Goal: Communication & Community: Answer question/provide support

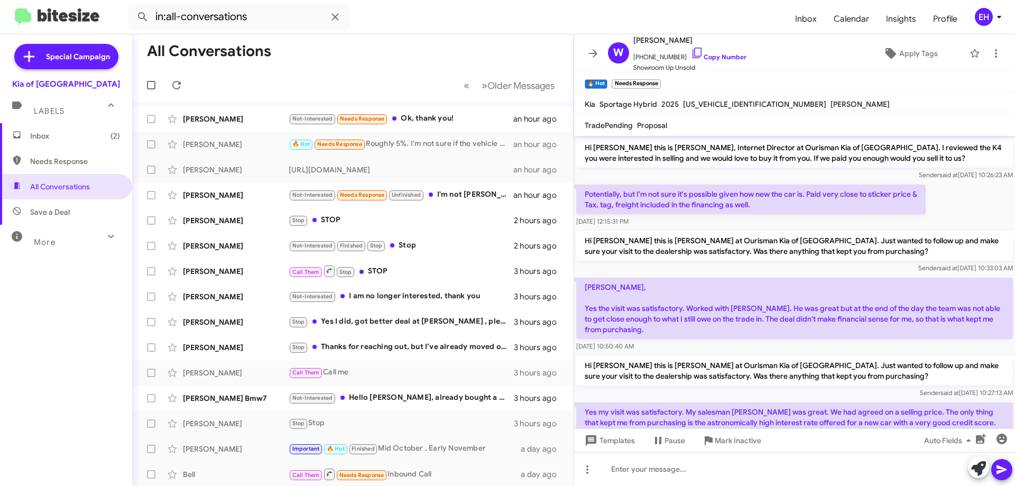
scroll to position [298, 0]
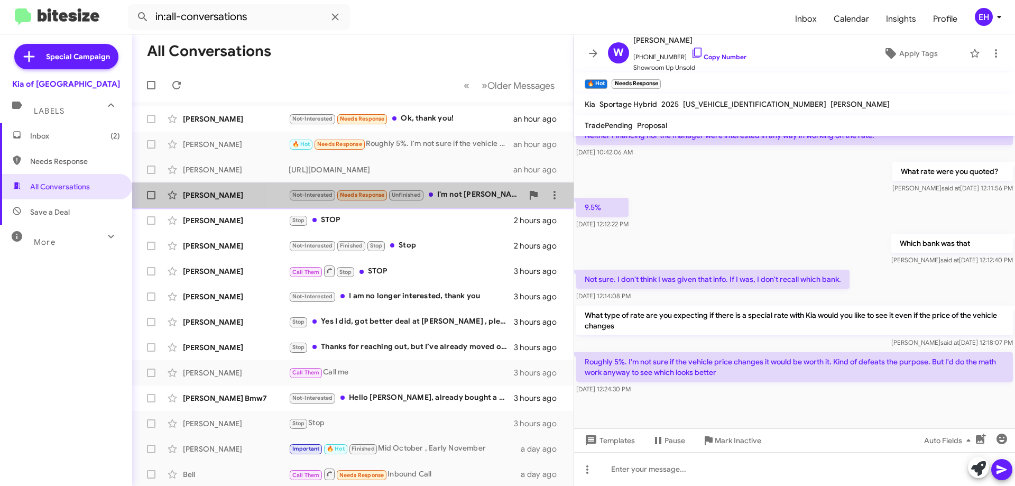
click at [483, 202] on div "[PERSON_NAME] Not-Interested Needs Response Unfinished I'm not [PERSON_NAME] an…" at bounding box center [353, 195] width 425 height 21
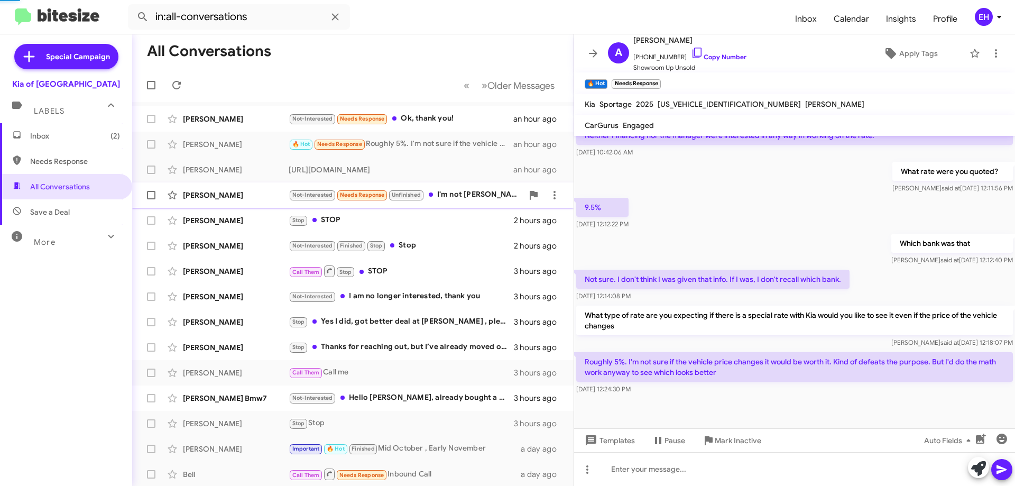
scroll to position [74, 0]
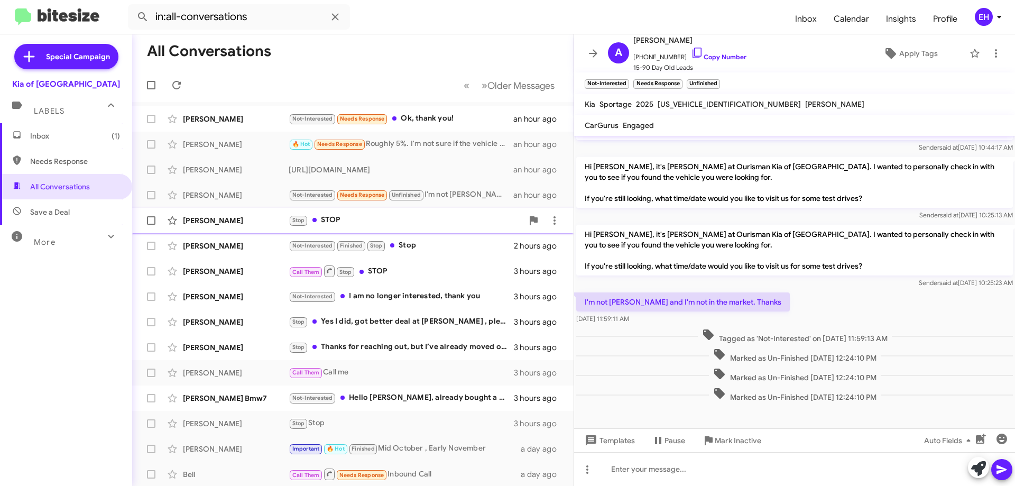
click at [329, 220] on div "Stop STOP" at bounding box center [406, 220] width 234 height 12
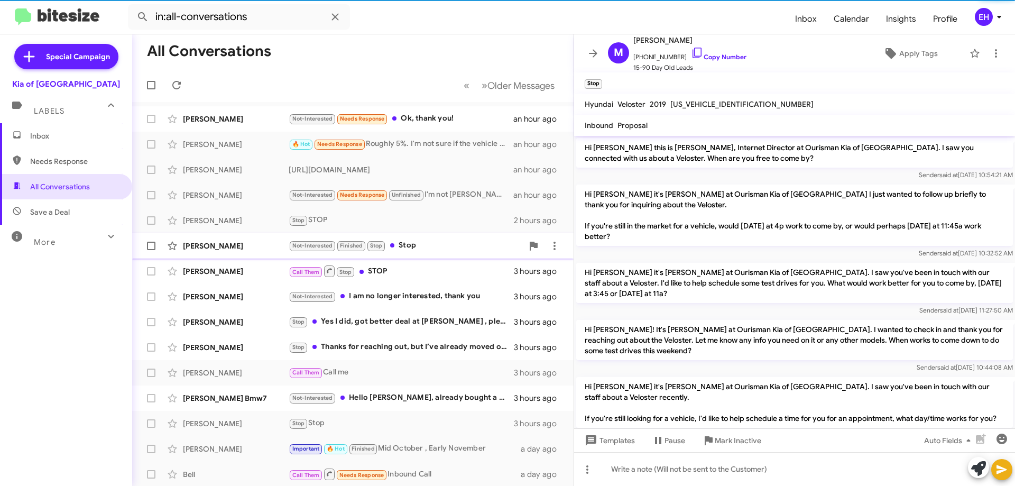
click at [416, 248] on div "Not-Interested Finished Stop Stop" at bounding box center [406, 246] width 234 height 12
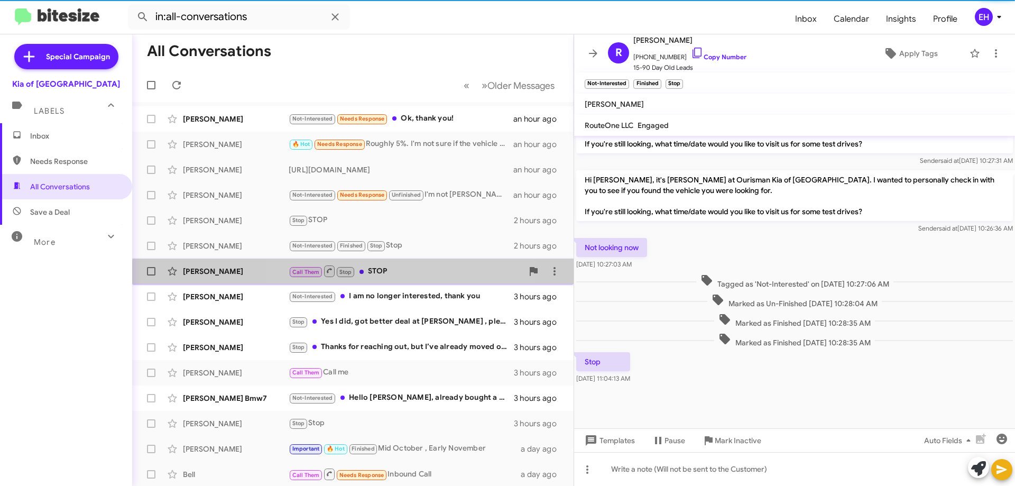
click at [374, 277] on div "Call Them Stop STOP" at bounding box center [406, 270] width 234 height 13
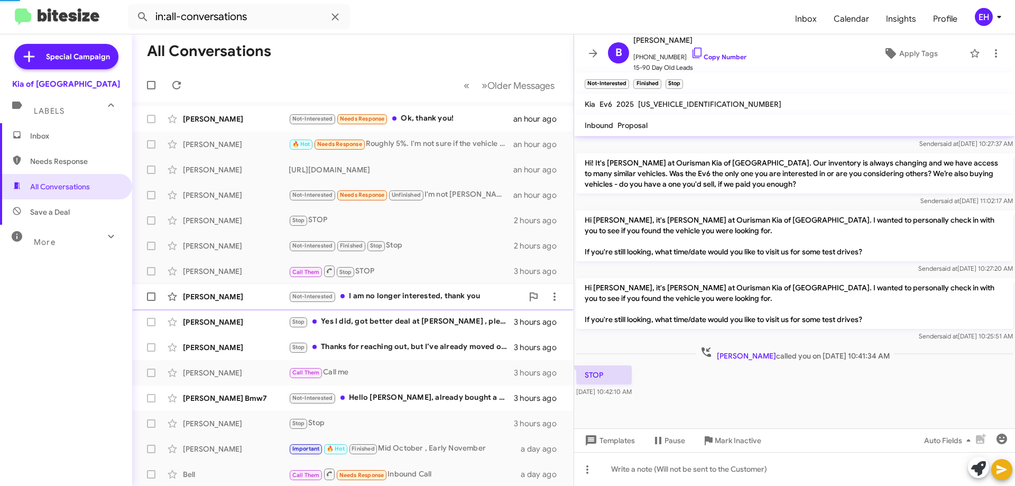
scroll to position [327, 0]
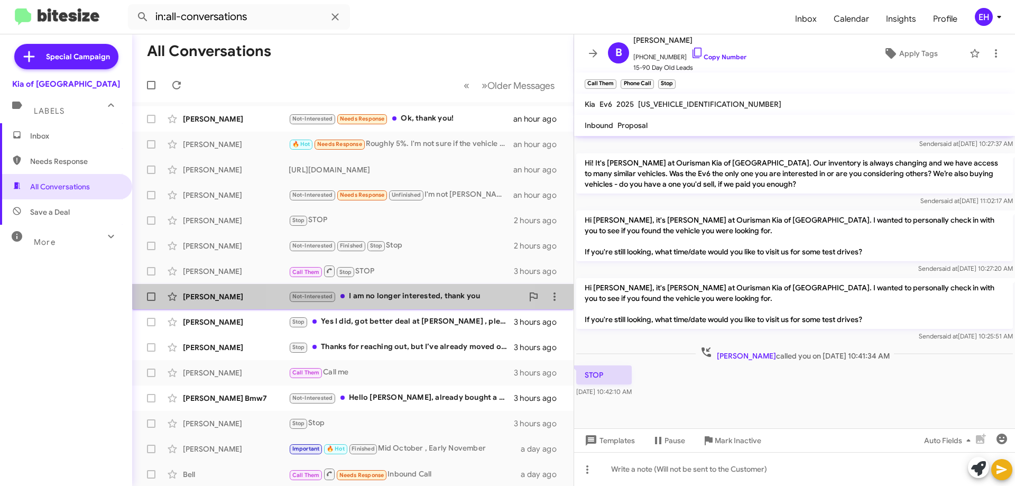
click at [407, 295] on div "Not-Interested I am no longer interested, thank you" at bounding box center [406, 296] width 234 height 12
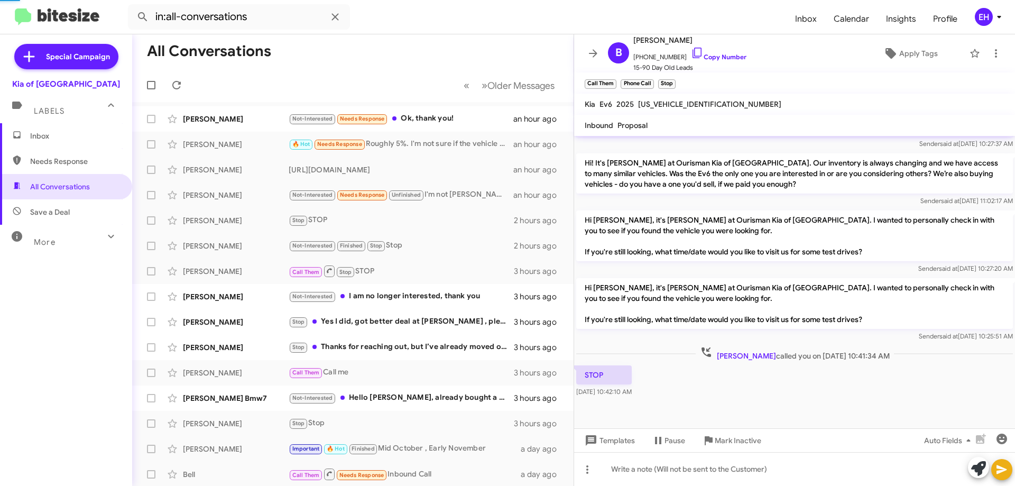
scroll to position [7, 0]
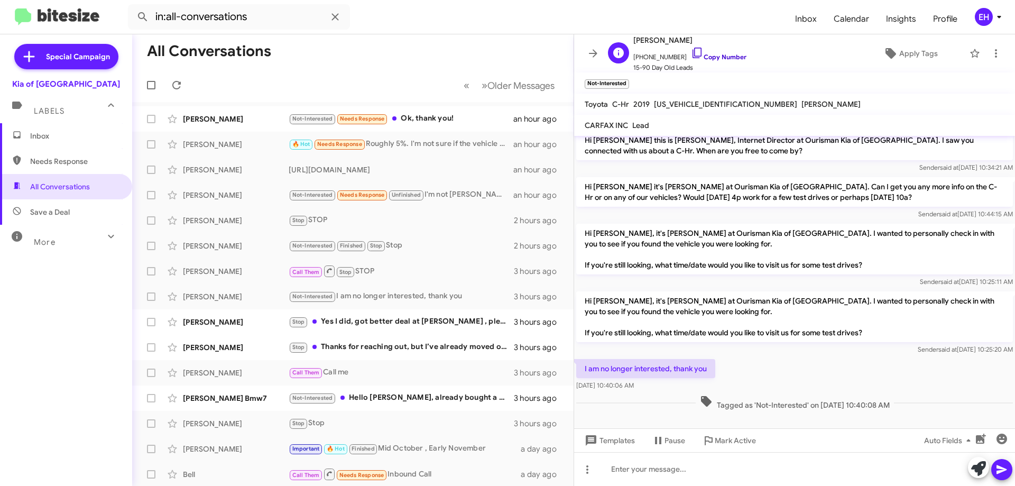
click at [714, 53] on link "Copy Number" at bounding box center [719, 57] width 56 height 8
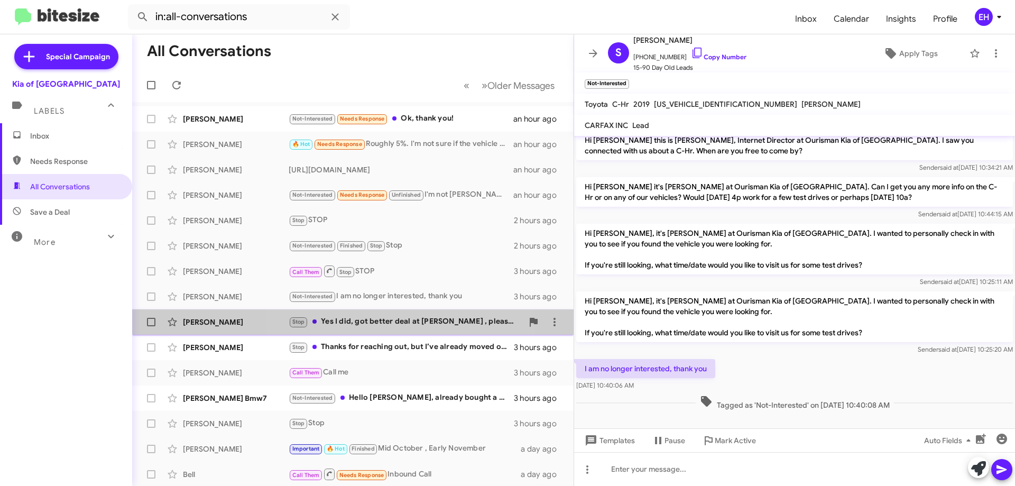
click at [398, 324] on div "Stop Yes I did, got better deal at [PERSON_NAME] , please take me off texting l…" at bounding box center [406, 322] width 234 height 12
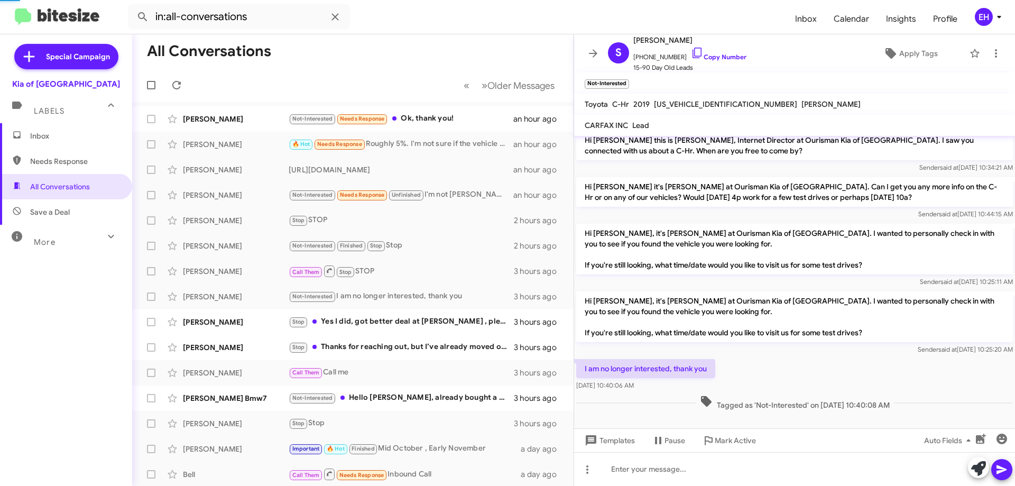
scroll to position [6, 0]
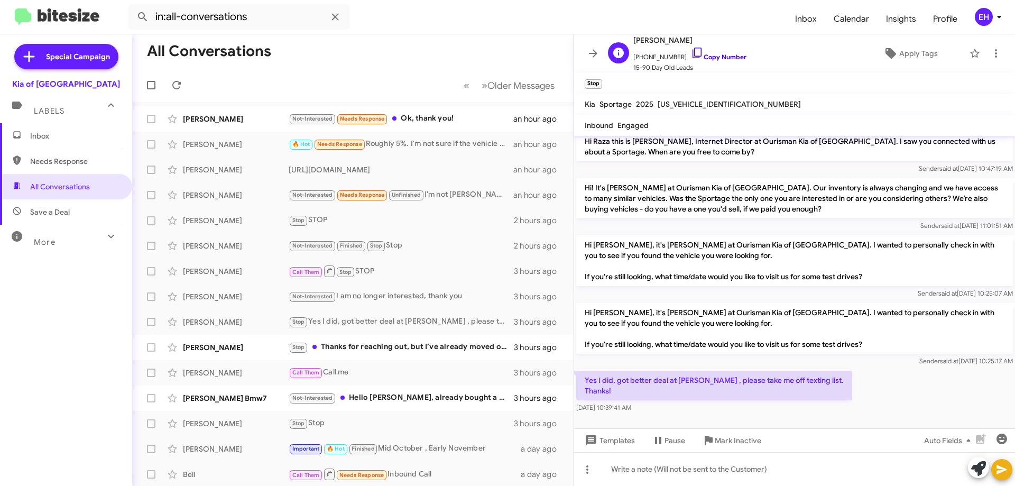
click at [710, 56] on link "Copy Number" at bounding box center [719, 57] width 56 height 8
click at [752, 437] on span "Mark Inactive" at bounding box center [738, 440] width 47 height 19
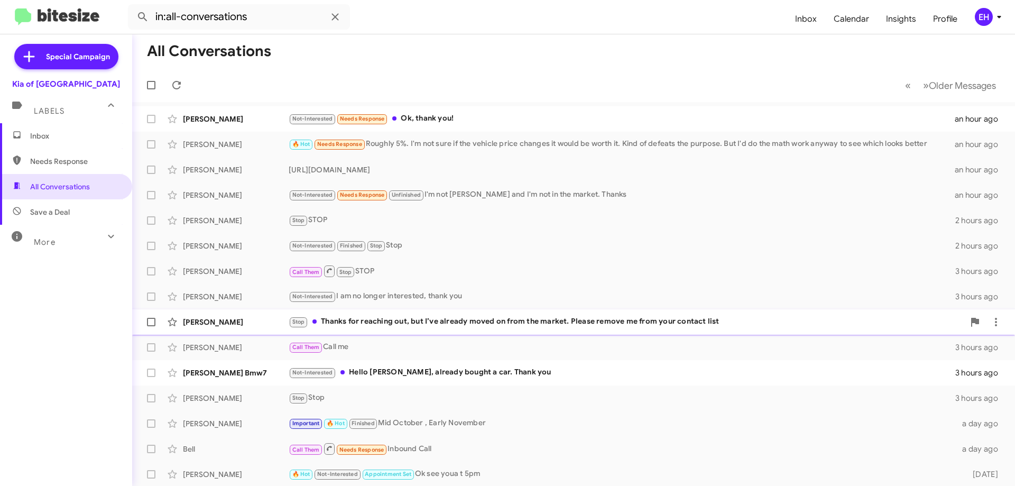
click at [430, 325] on div "Stop Thanks for reaching out, but I’ve already moved on from the market. Please…" at bounding box center [627, 322] width 676 height 12
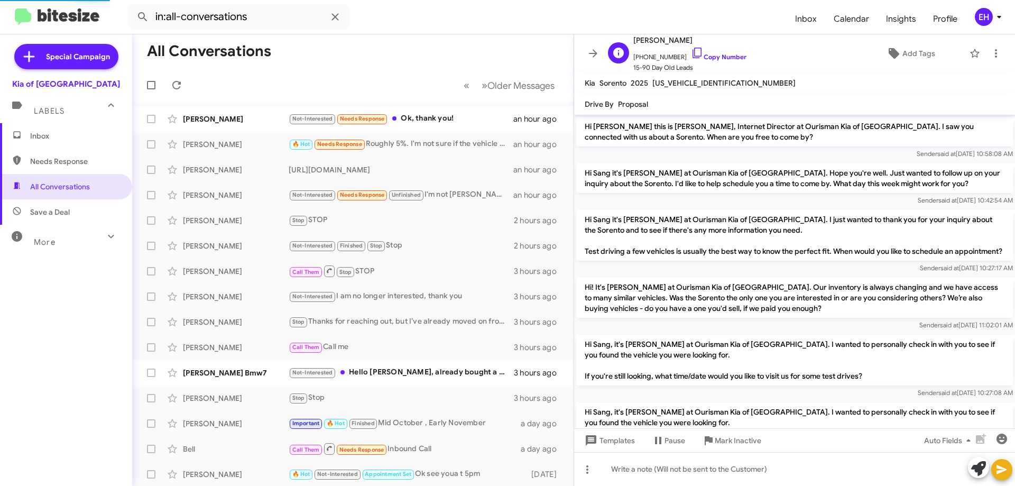
scroll to position [105, 0]
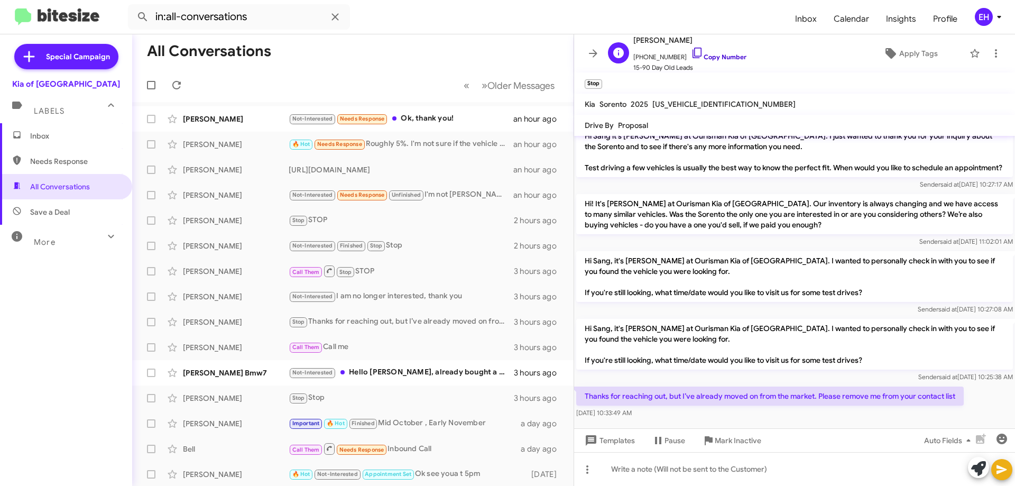
click at [714, 56] on link "Copy Number" at bounding box center [719, 57] width 56 height 8
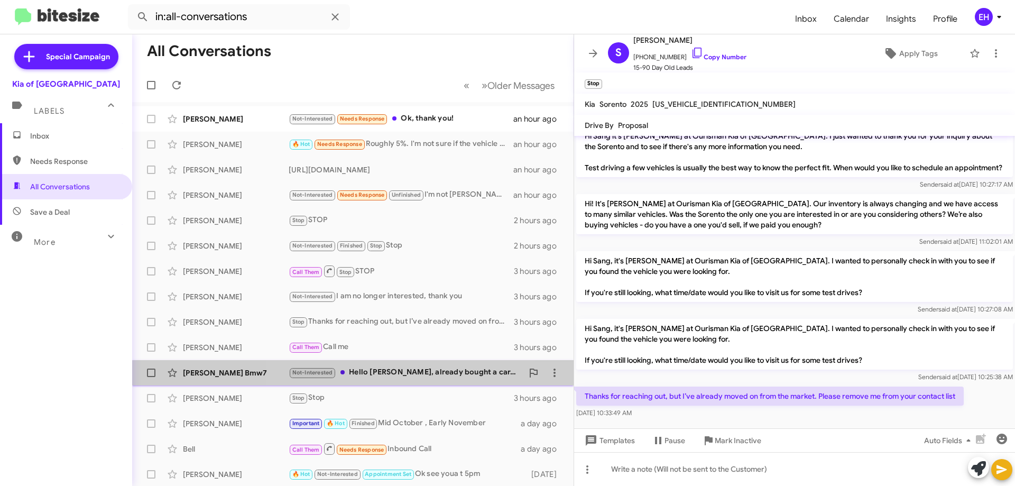
click at [418, 379] on div "Not-Interested Hello [PERSON_NAME], already bought a car. Thank you" at bounding box center [406, 373] width 234 height 12
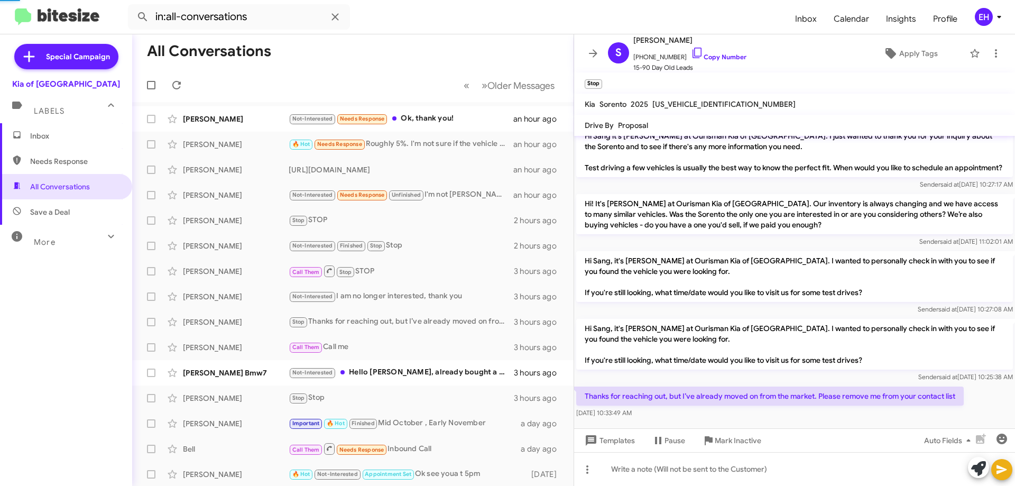
scroll to position [268, 0]
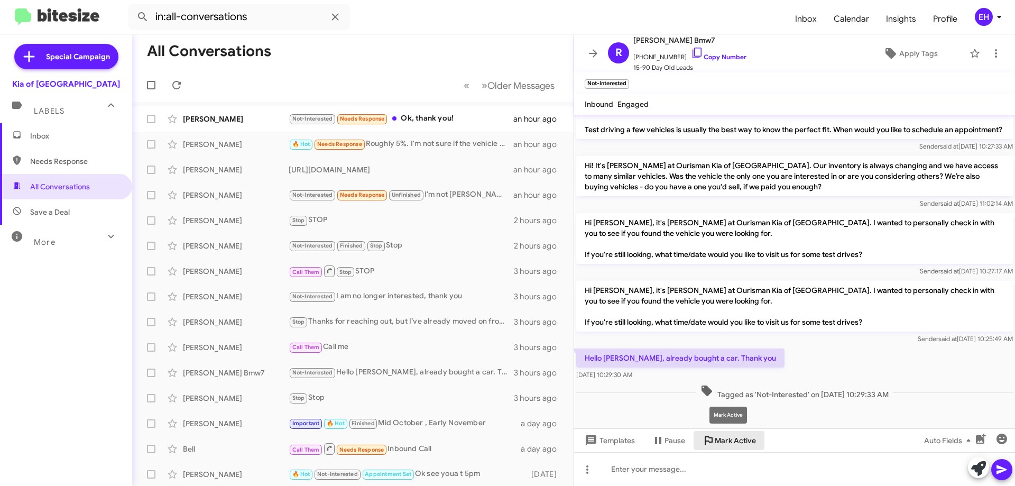
click at [722, 439] on span "Mark Active" at bounding box center [735, 440] width 41 height 19
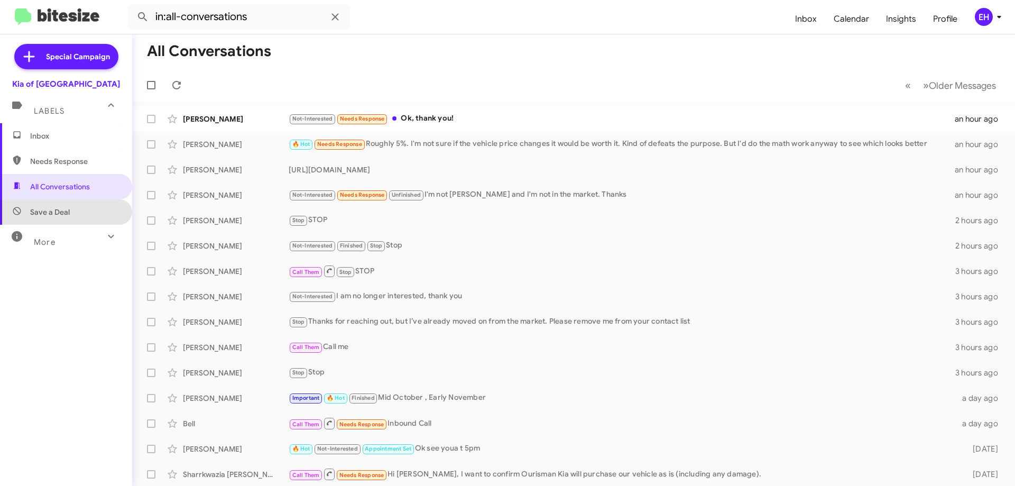
click at [73, 220] on span "Save a Deal" at bounding box center [66, 211] width 132 height 25
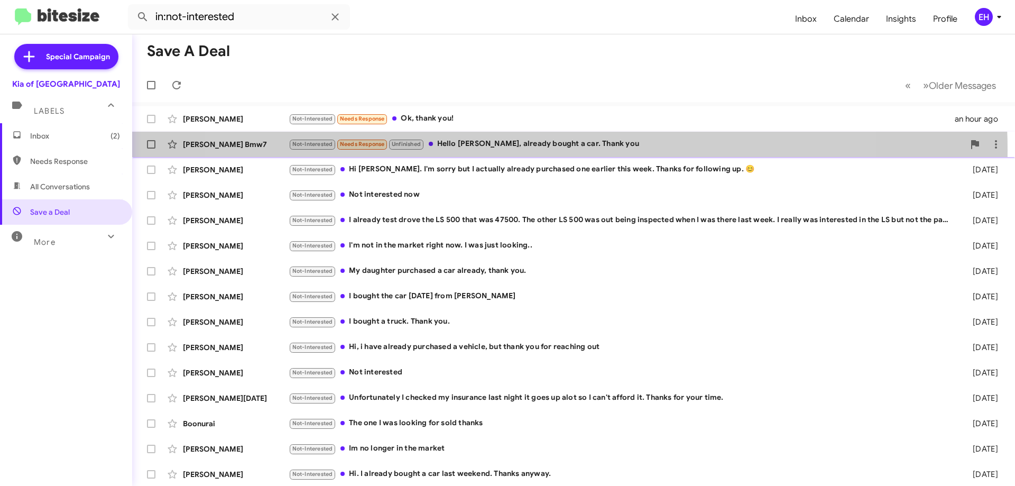
click at [539, 150] on div "Not-Interested Needs Response Unfinished Hello [PERSON_NAME], already bought a …" at bounding box center [627, 144] width 676 height 12
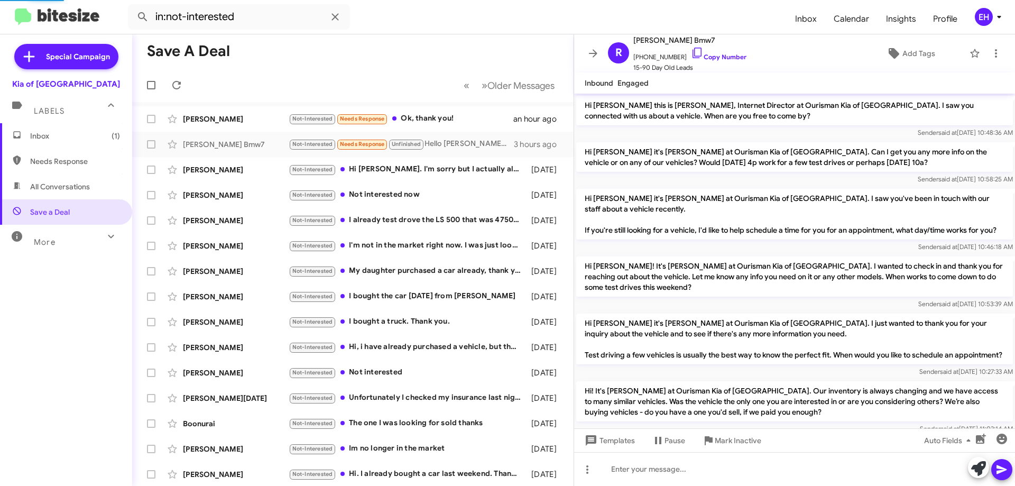
scroll to position [313, 0]
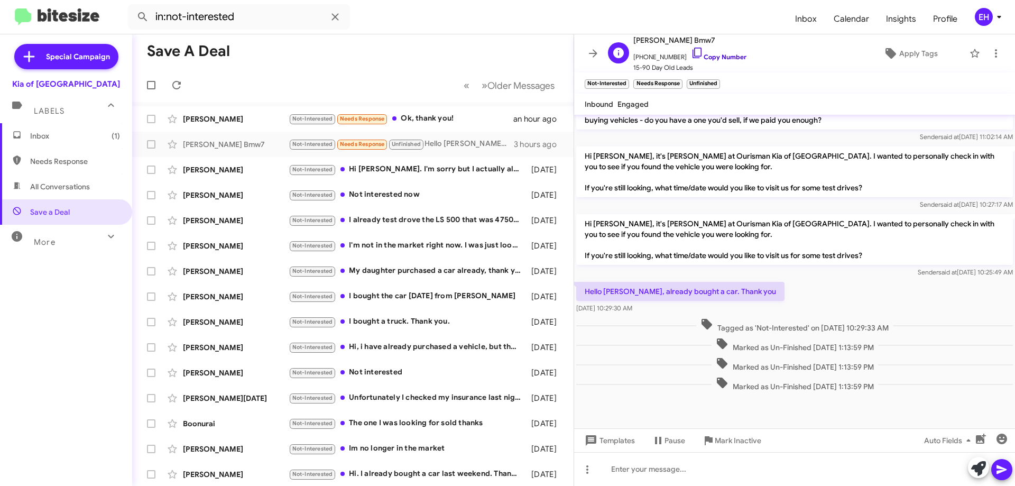
click at [718, 56] on link "Copy Number" at bounding box center [719, 57] width 56 height 8
click at [464, 172] on div "Not-Interested Hi [PERSON_NAME]. I'm sorry but I actually already purchased one…" at bounding box center [406, 169] width 234 height 12
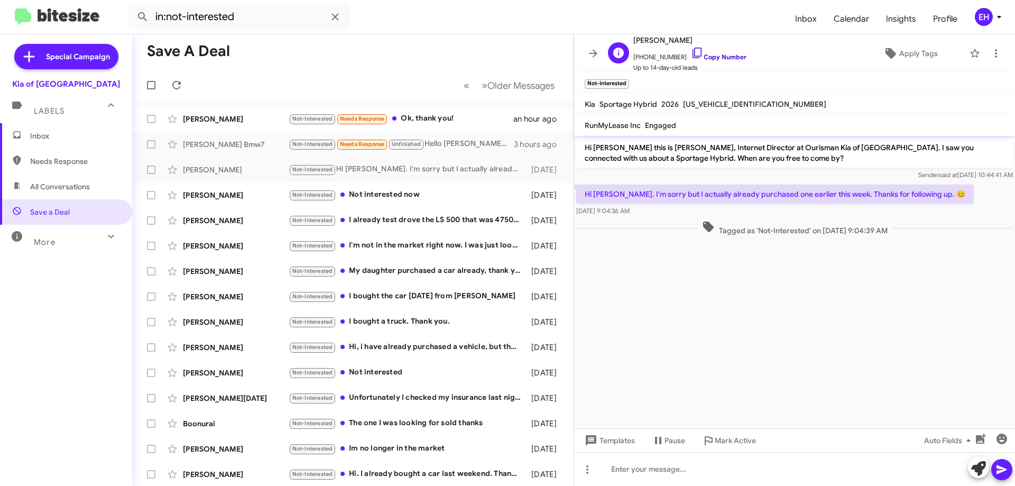
click at [723, 58] on link "Copy Number" at bounding box center [719, 57] width 56 height 8
click at [990, 54] on icon at bounding box center [996, 53] width 13 height 13
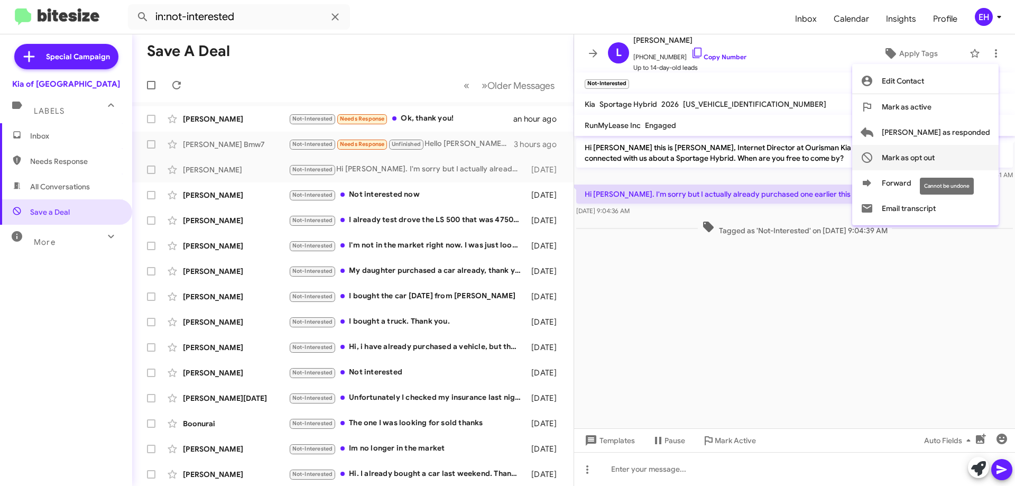
click at [935, 159] on span "Mark as opt out" at bounding box center [908, 157] width 53 height 25
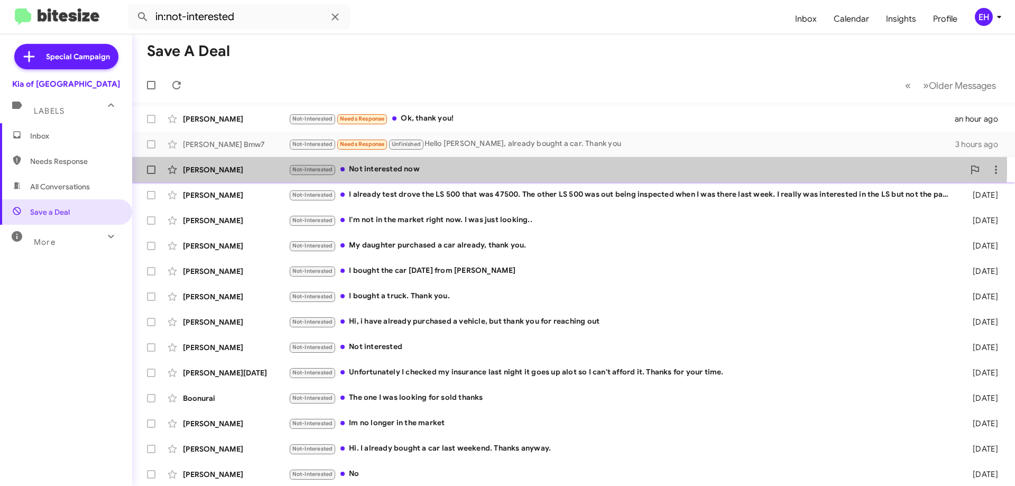
click at [385, 169] on div "Not-Interested Not interested now" at bounding box center [627, 169] width 676 height 12
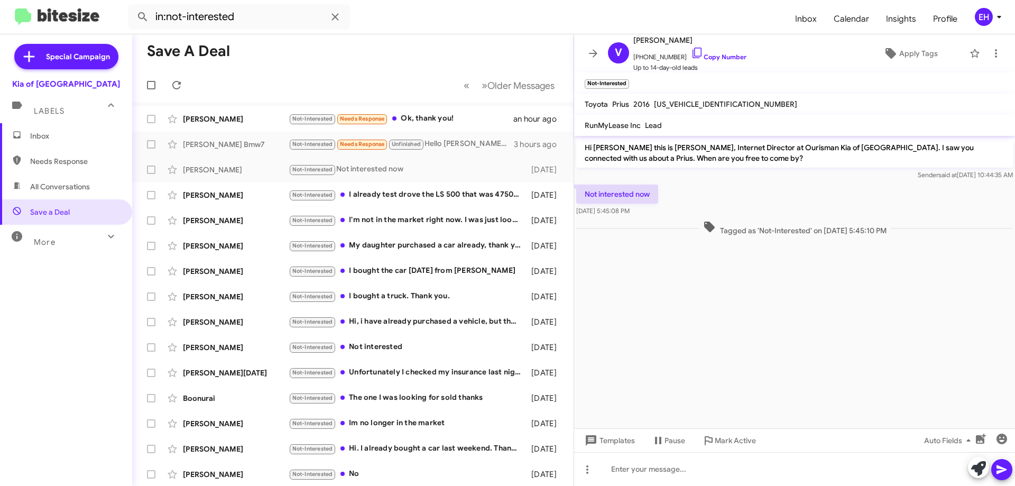
click at [66, 167] on span "Needs Response" at bounding box center [66, 161] width 132 height 25
type input "in:needs-response"
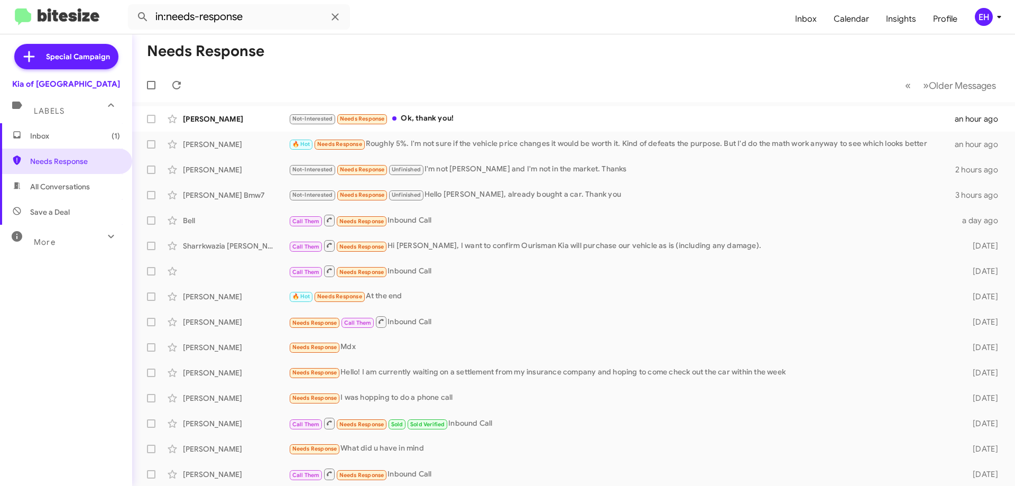
click at [50, 140] on span "Inbox (1)" at bounding box center [75, 136] width 90 height 11
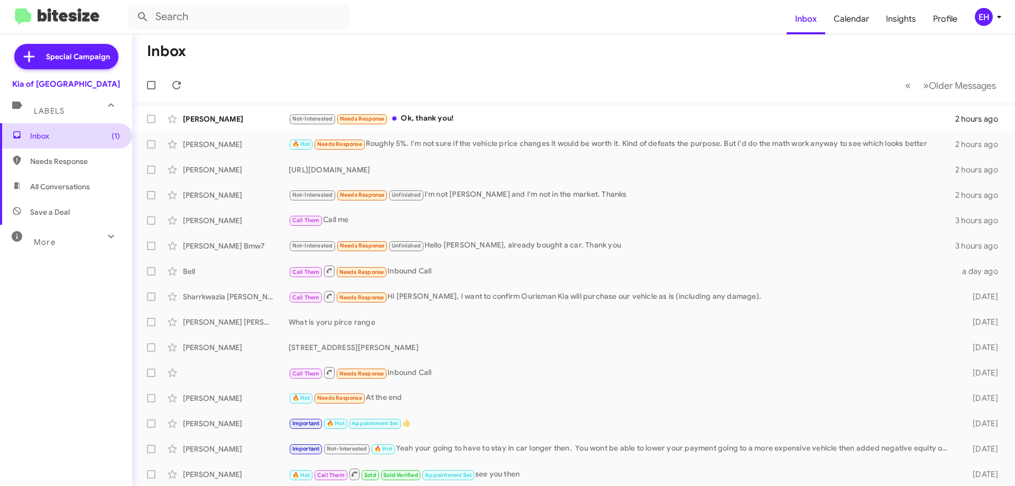
click at [0, 123] on link "Inbox (1)" at bounding box center [66, 135] width 132 height 25
click at [44, 165] on span "Needs Response" at bounding box center [75, 161] width 90 height 11
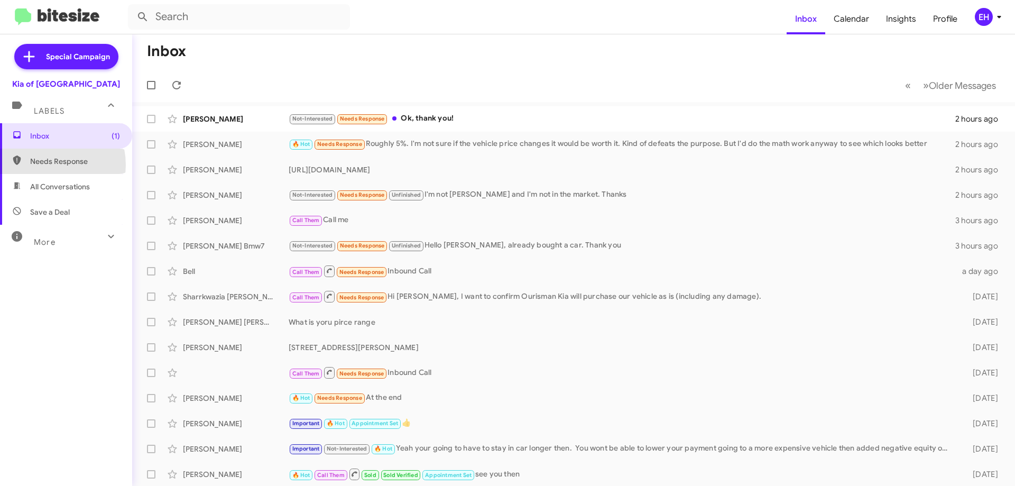
type input "in:needs-response"
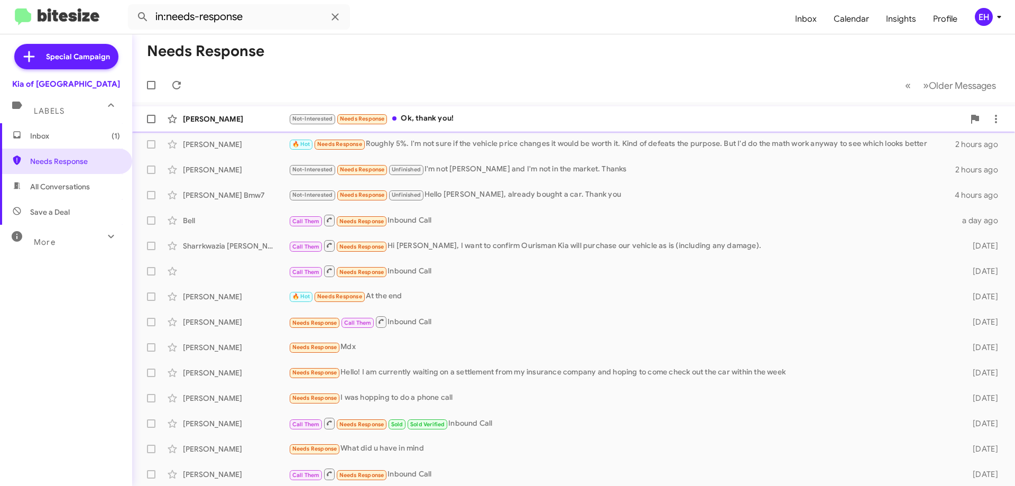
click at [433, 106] on mat-action-list "[PERSON_NAME] Not-Interested Needs Response Ok, thank you! 2 hours ago [PERSON_…" at bounding box center [573, 358] width 883 height 512
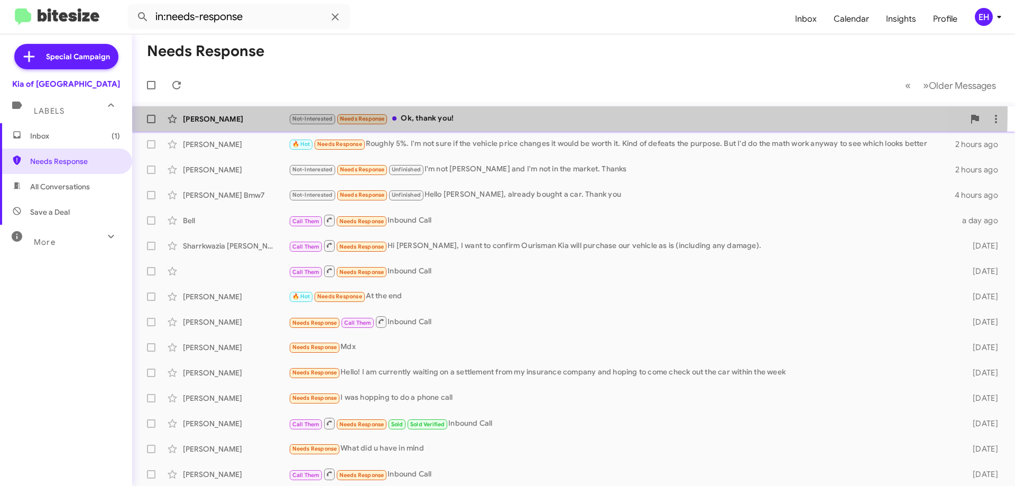
click at [440, 111] on div "[PERSON_NAME] Not-Interested Needs Response Ok, thank you! 2 hours ago" at bounding box center [574, 118] width 866 height 21
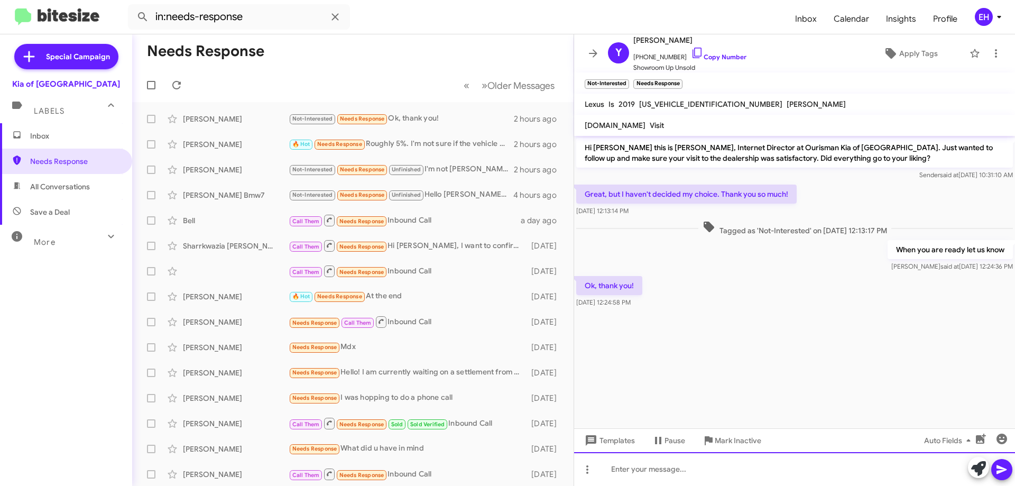
click at [671, 469] on div at bounding box center [794, 469] width 441 height 34
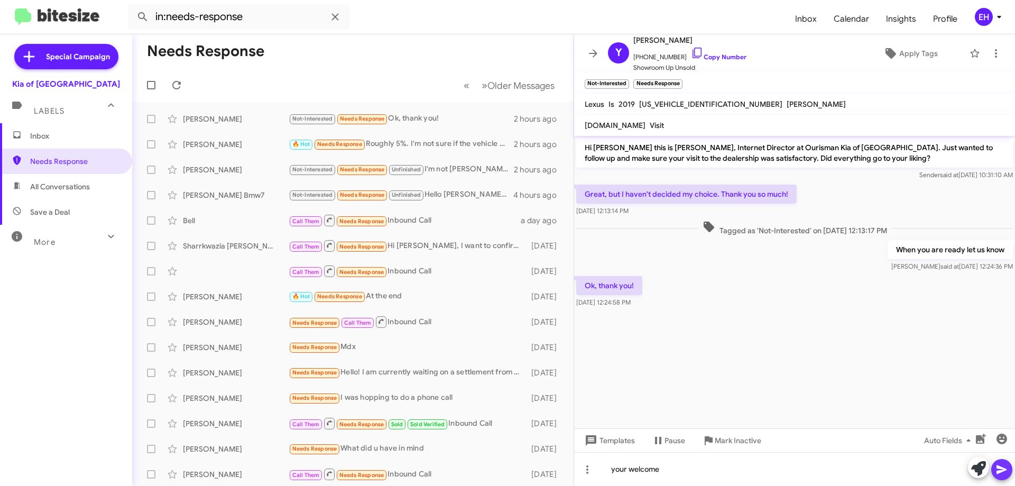
click at [1011, 475] on button at bounding box center [1002, 469] width 21 height 21
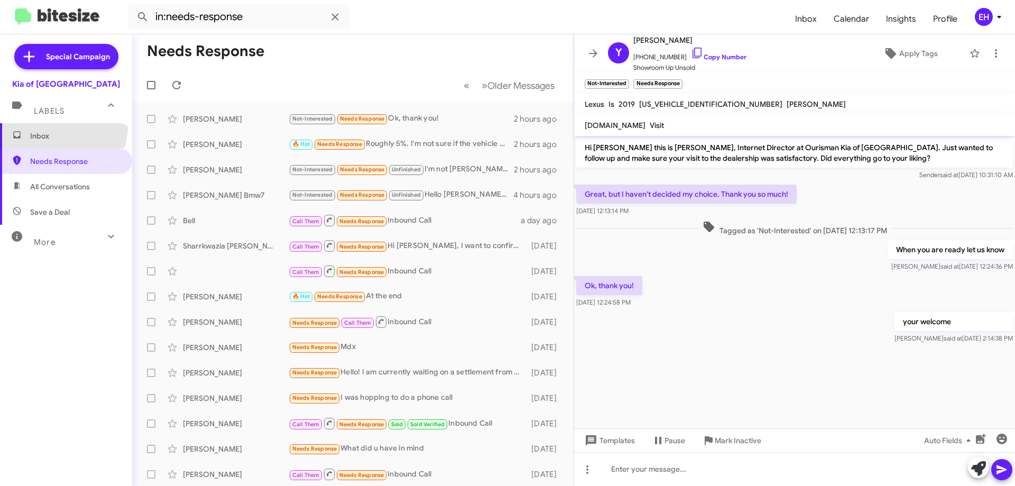
click at [56, 126] on span "Inbox" at bounding box center [66, 135] width 132 height 25
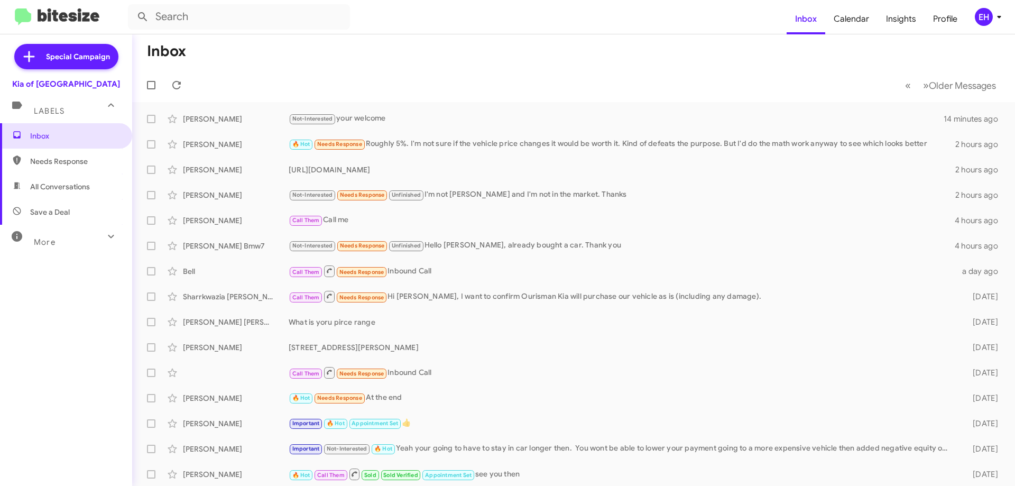
click at [53, 107] on span "Labels" at bounding box center [49, 111] width 31 height 10
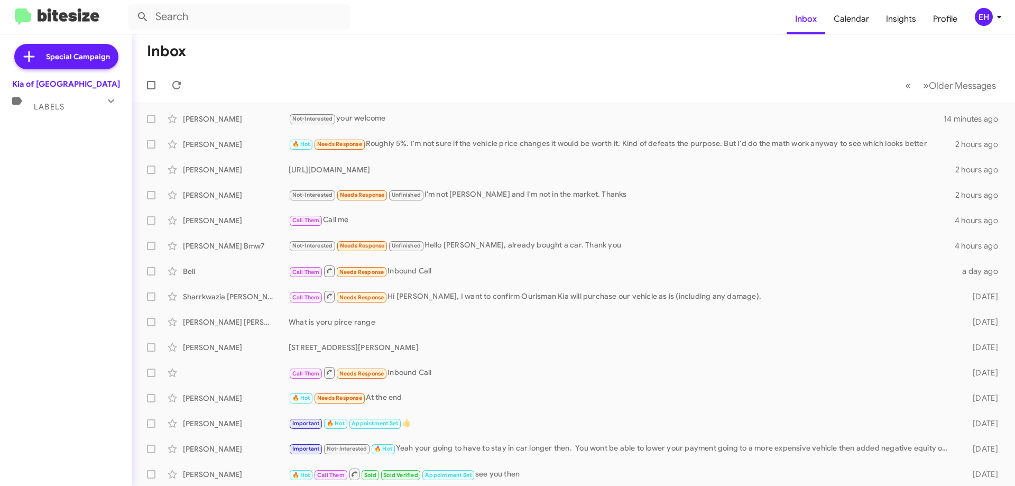
click at [59, 110] on span "Labels" at bounding box center [49, 107] width 31 height 10
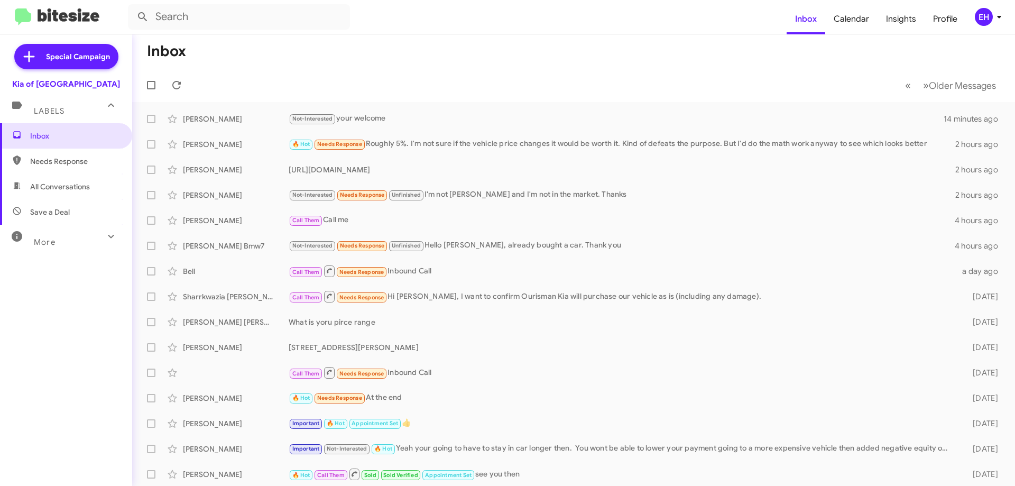
click at [57, 185] on span "All Conversations" at bounding box center [60, 186] width 60 height 11
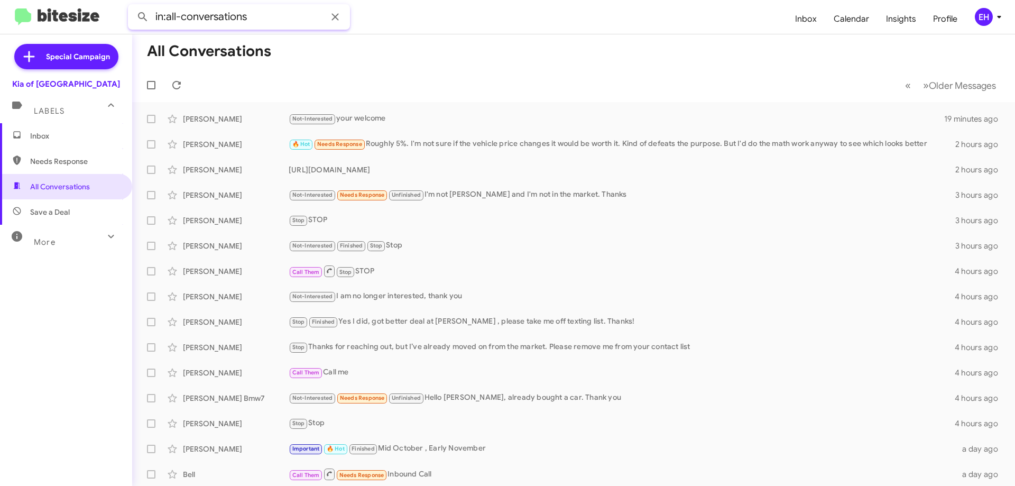
drag, startPoint x: 250, startPoint y: 18, endPoint x: 3, endPoint y: 20, distance: 247.5
click at [3, 20] on mat-toolbar "in:all-conversations Inbox Calendar Insights Profile EH" at bounding box center [507, 17] width 1015 height 34
click at [132, 6] on button at bounding box center [142, 16] width 21 height 21
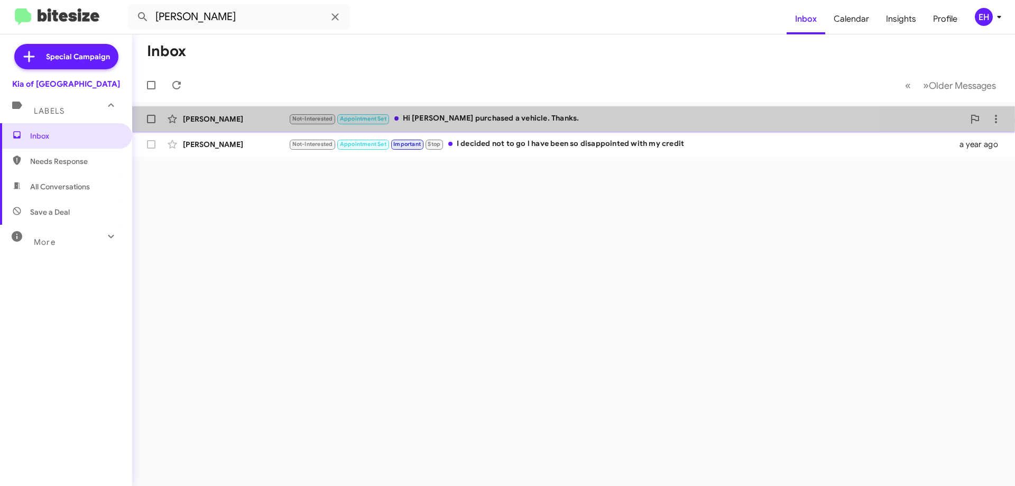
click at [477, 119] on div "Not-Interested Appointment Set Hi [PERSON_NAME] purchased a vehicle. Thanks." at bounding box center [627, 119] width 676 height 12
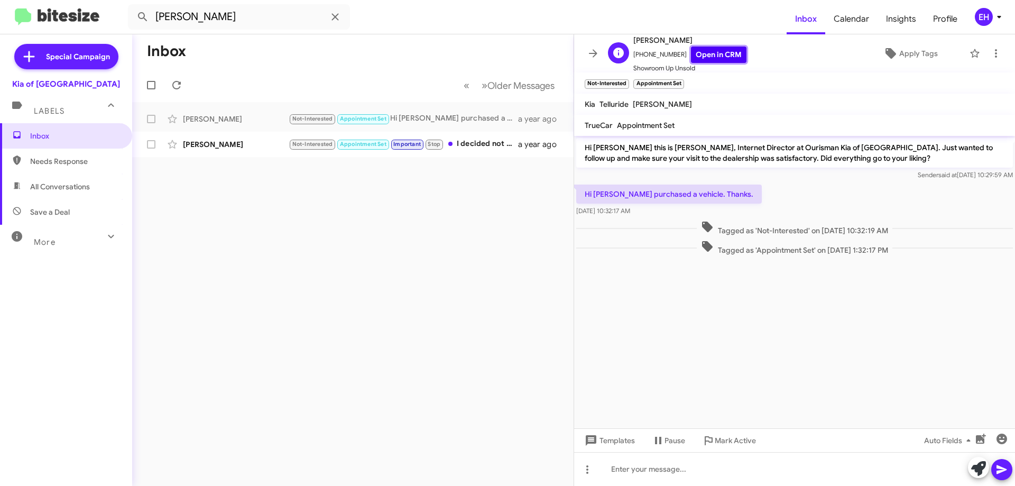
click at [717, 55] on link "Open in CRM" at bounding box center [719, 55] width 56 height 16
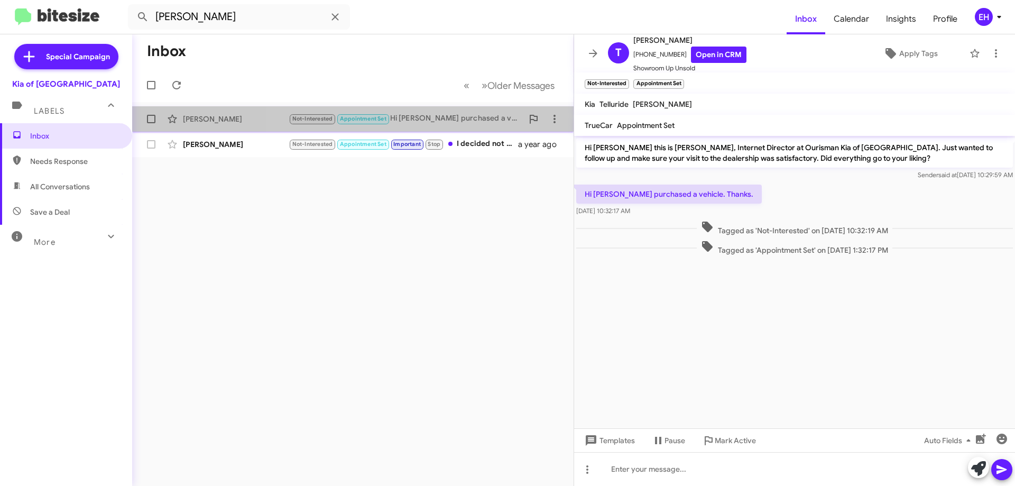
click at [497, 122] on div "Not-Interested Appointment Set Hi [PERSON_NAME] purchased a vehicle. Thanks." at bounding box center [406, 119] width 234 height 12
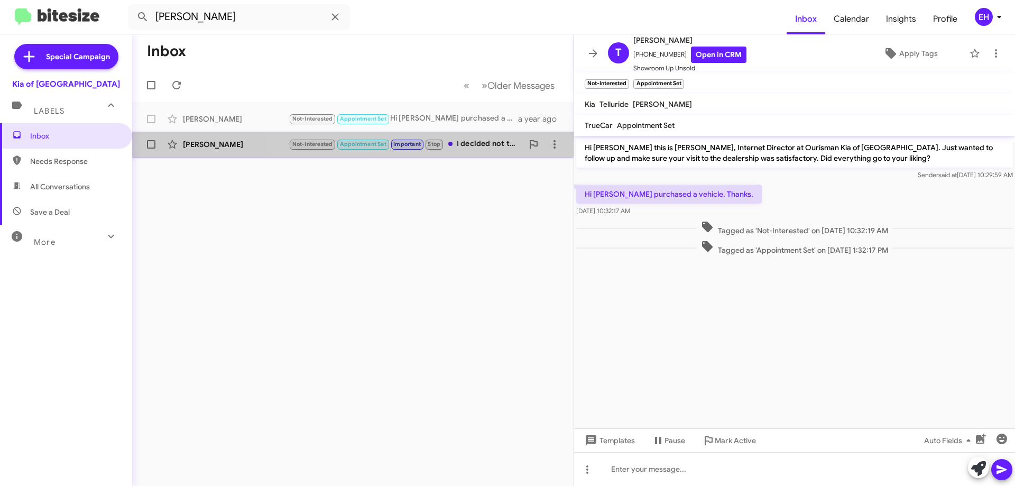
click at [502, 149] on div "Not-Interested Appointment Set Important Stop I decided not to go l have been s…" at bounding box center [406, 144] width 234 height 12
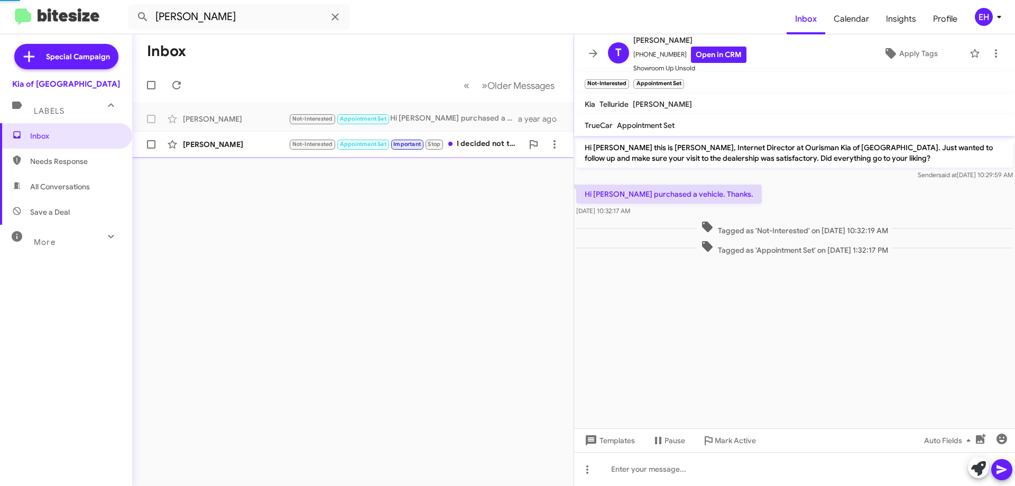
scroll to position [573, 0]
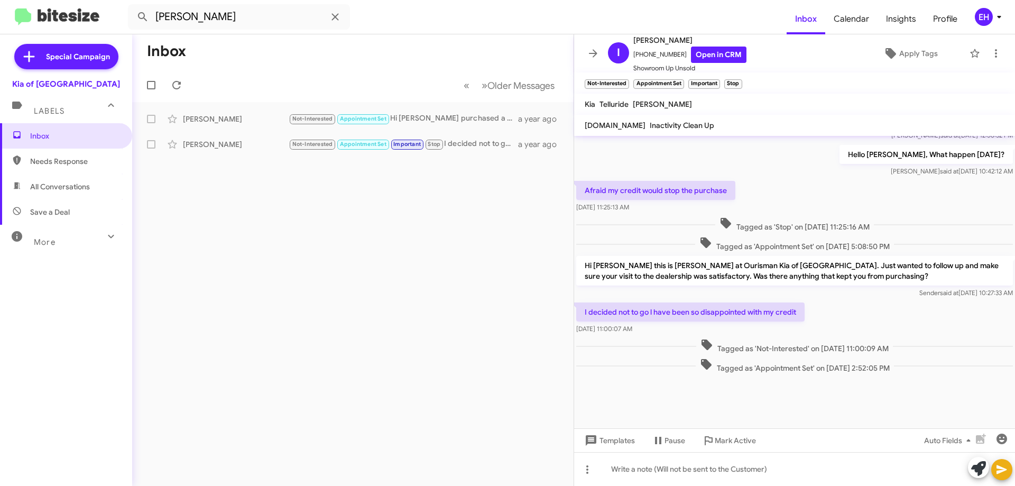
click at [61, 112] on span "Labels" at bounding box center [49, 111] width 31 height 10
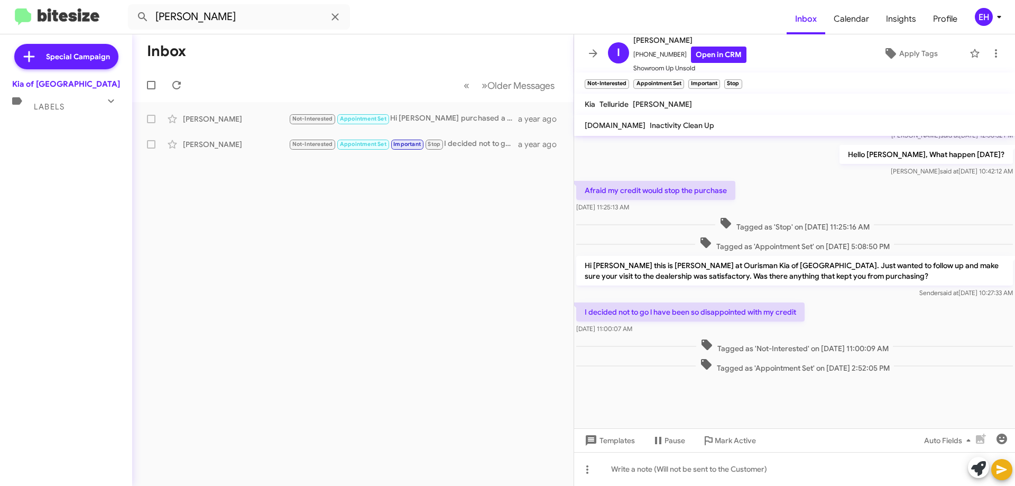
click at [77, 109] on div "Labels" at bounding box center [55, 103] width 94 height 20
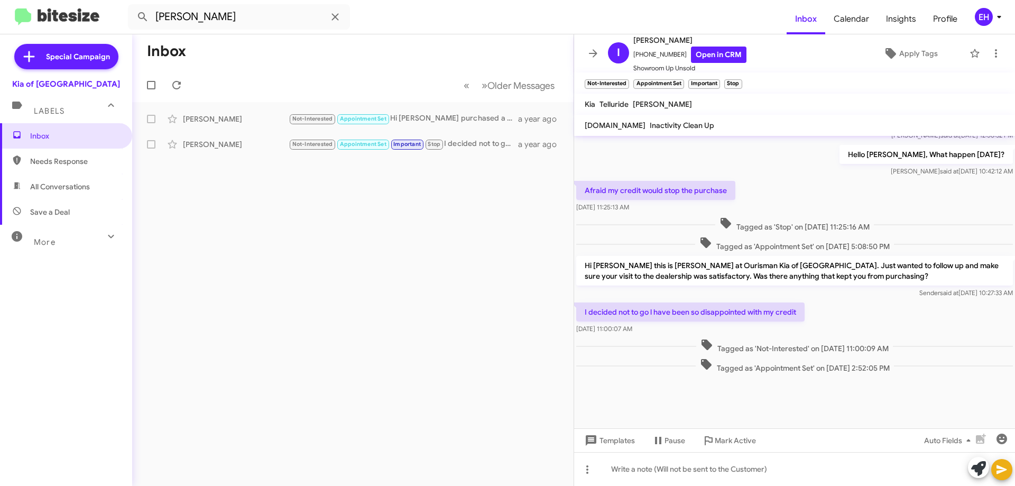
click at [50, 162] on span "Needs Response" at bounding box center [75, 161] width 90 height 11
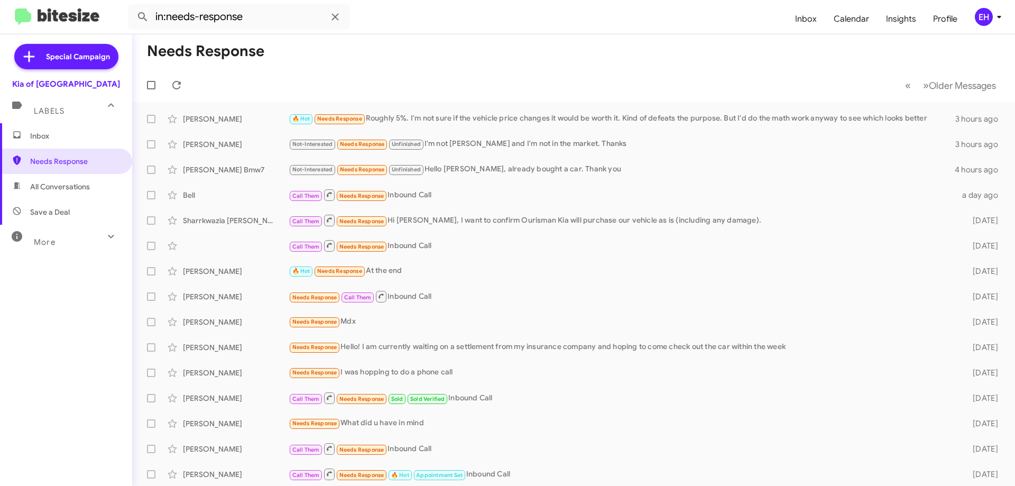
click at [62, 181] on span "All Conversations" at bounding box center [66, 186] width 132 height 25
type input "in:all-conversations"
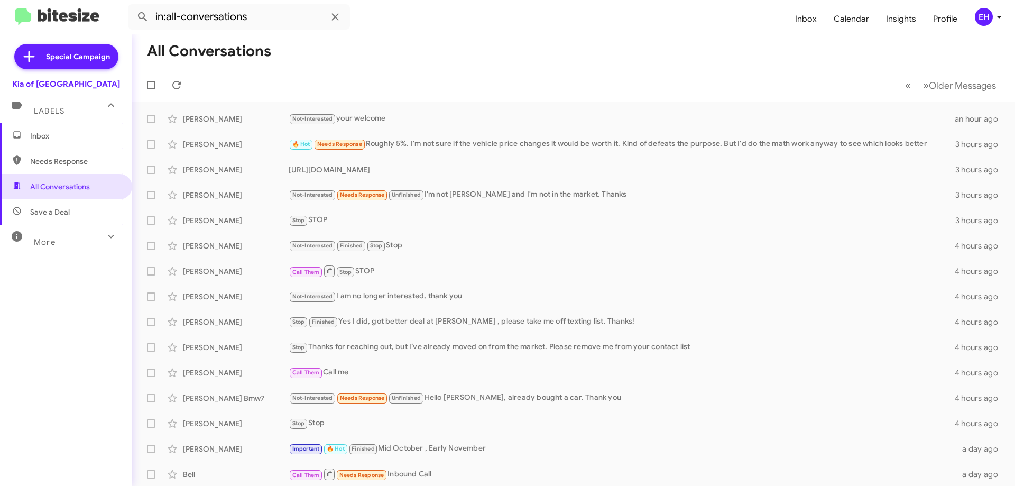
click at [53, 129] on span "Inbox" at bounding box center [66, 135] width 132 height 25
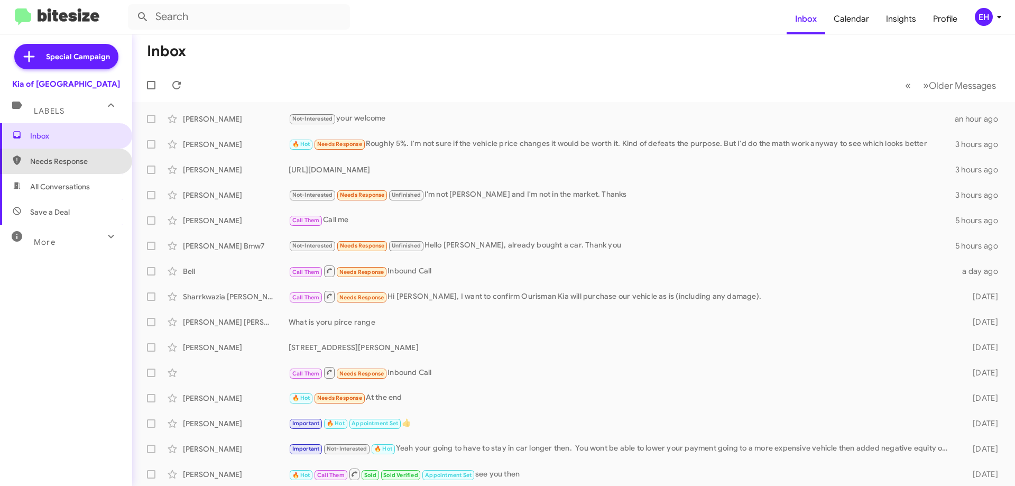
click at [81, 166] on span "Needs Response" at bounding box center [75, 161] width 90 height 11
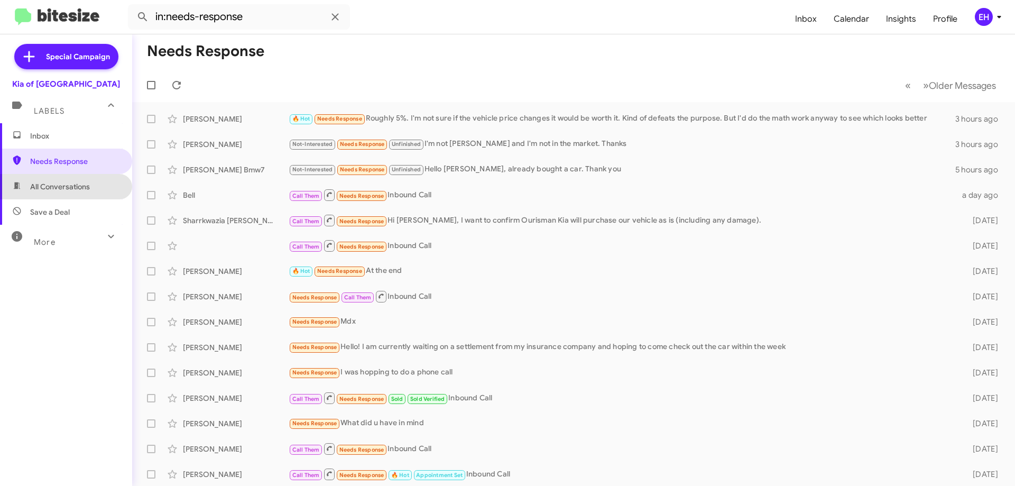
click at [86, 191] on span "All Conversations" at bounding box center [60, 186] width 60 height 11
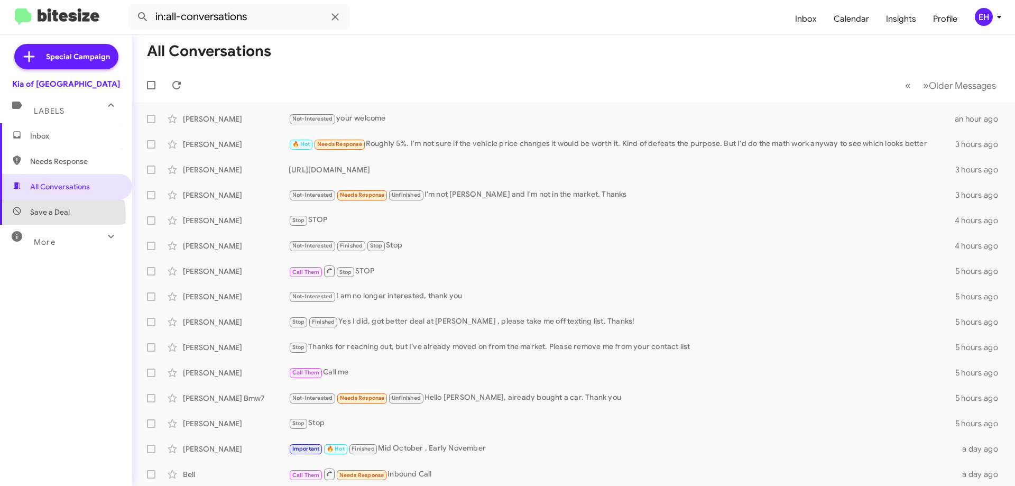
click at [41, 216] on span "Save a Deal" at bounding box center [50, 212] width 40 height 11
type input "in:not-interested"
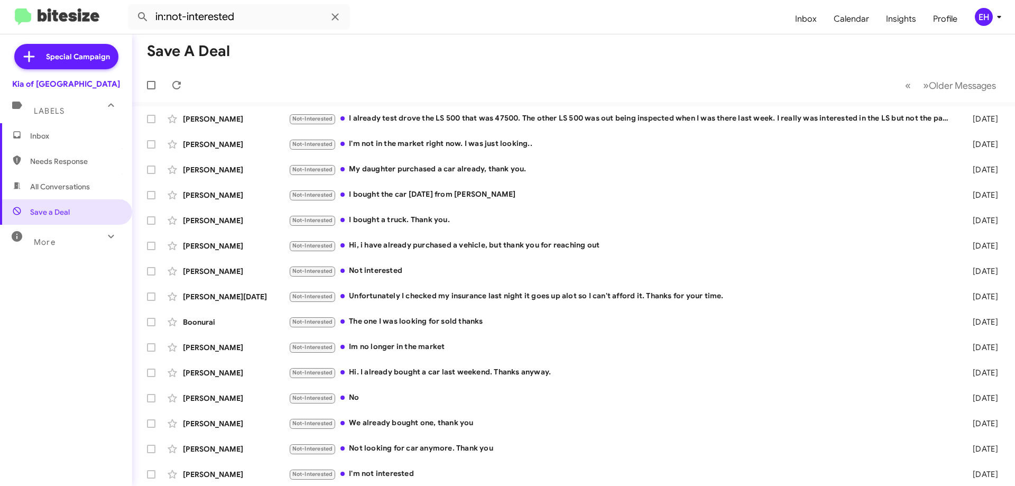
click at [38, 139] on span "Inbox" at bounding box center [75, 136] width 90 height 11
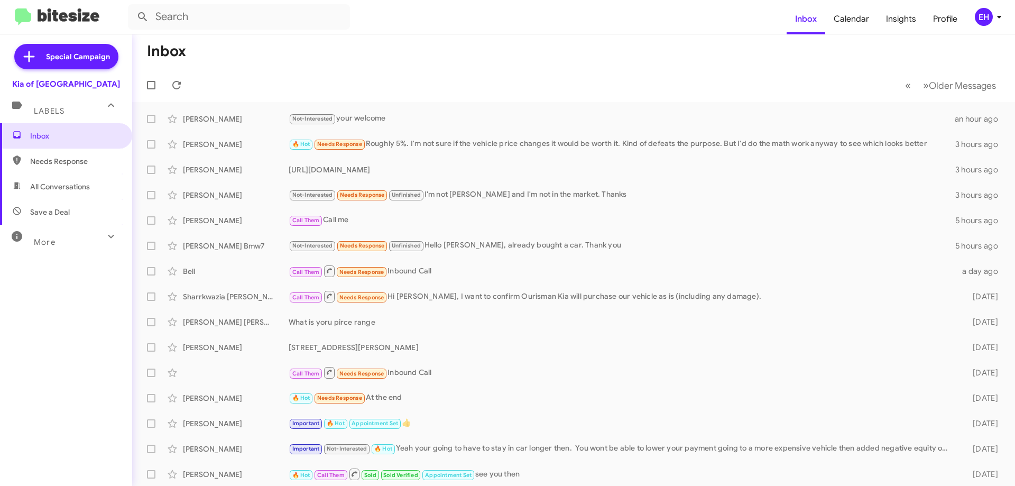
click at [42, 120] on mat-expansion-panel-header "Labels" at bounding box center [66, 106] width 132 height 34
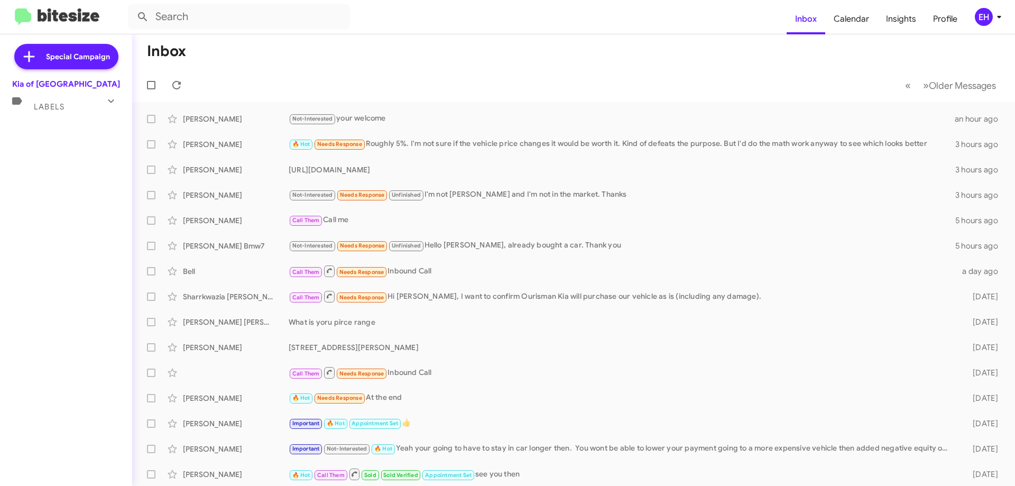
click at [52, 104] on span "Labels" at bounding box center [49, 107] width 31 height 10
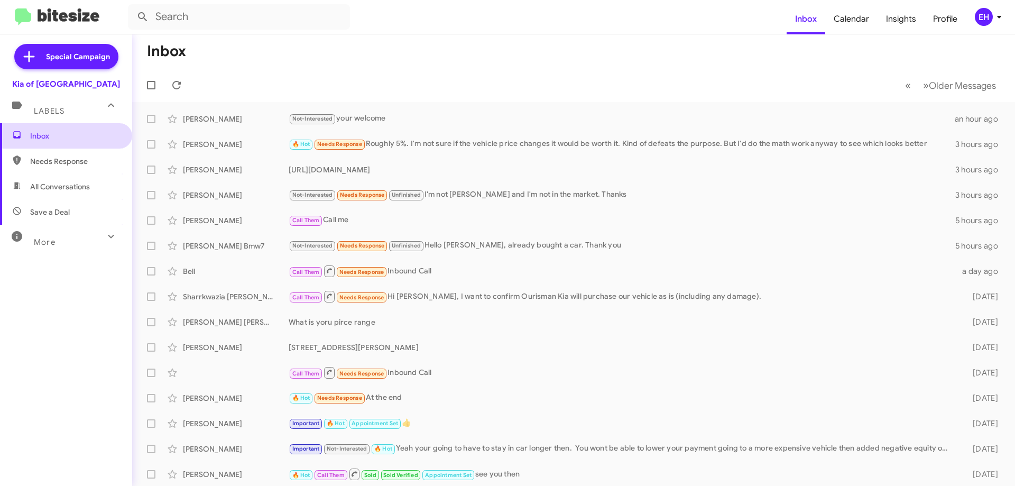
click at [46, 132] on span "Inbox" at bounding box center [75, 136] width 90 height 11
click at [46, 161] on span "Needs Response" at bounding box center [75, 161] width 90 height 11
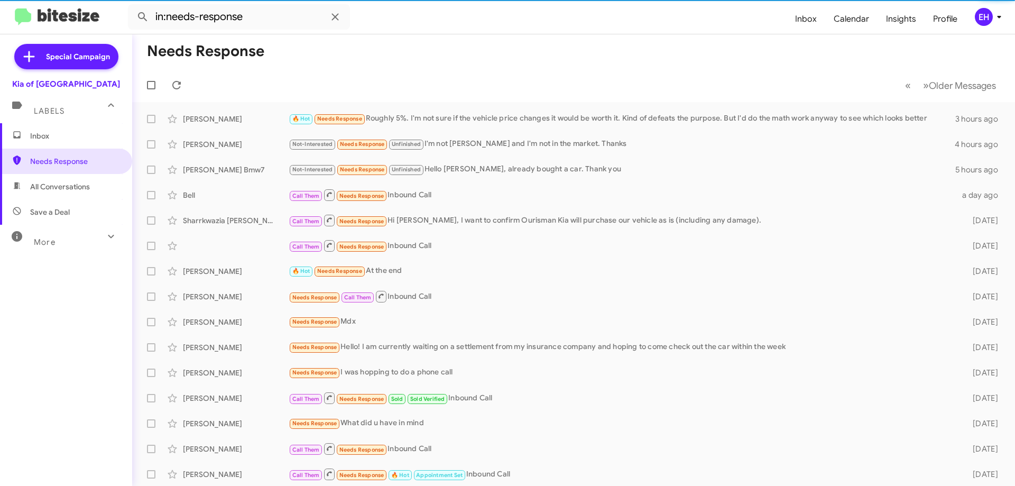
click at [66, 196] on span "All Conversations" at bounding box center [66, 186] width 132 height 25
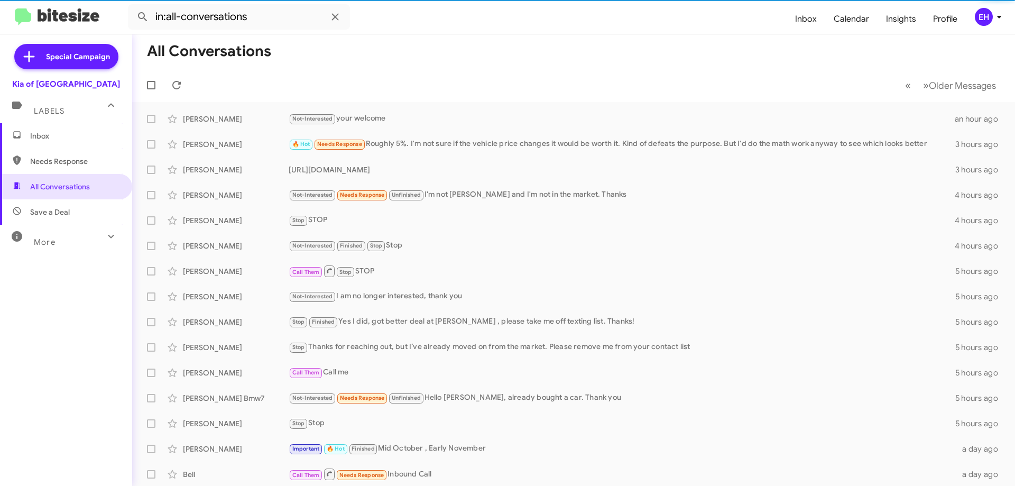
click at [63, 209] on span "Save a Deal" at bounding box center [50, 212] width 40 height 11
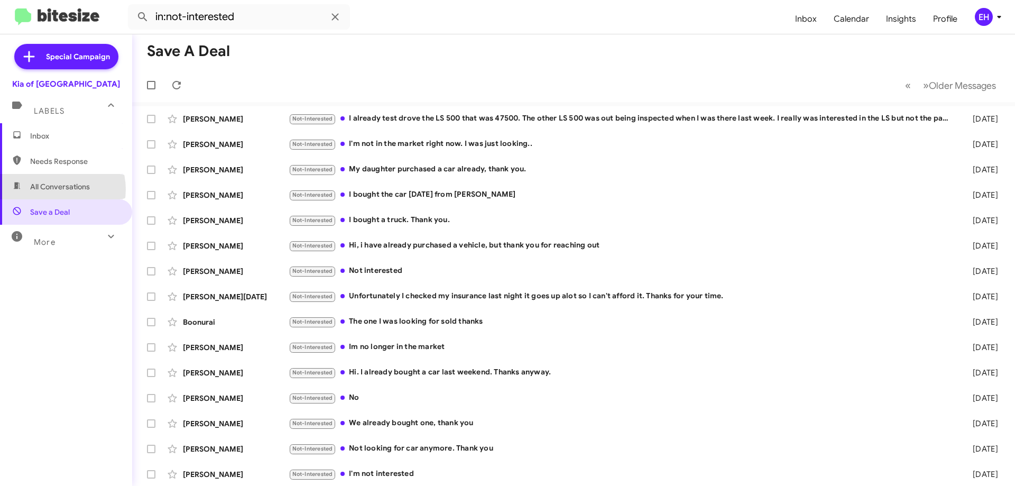
click at [56, 189] on span "All Conversations" at bounding box center [60, 186] width 60 height 11
type input "in:all-conversations"
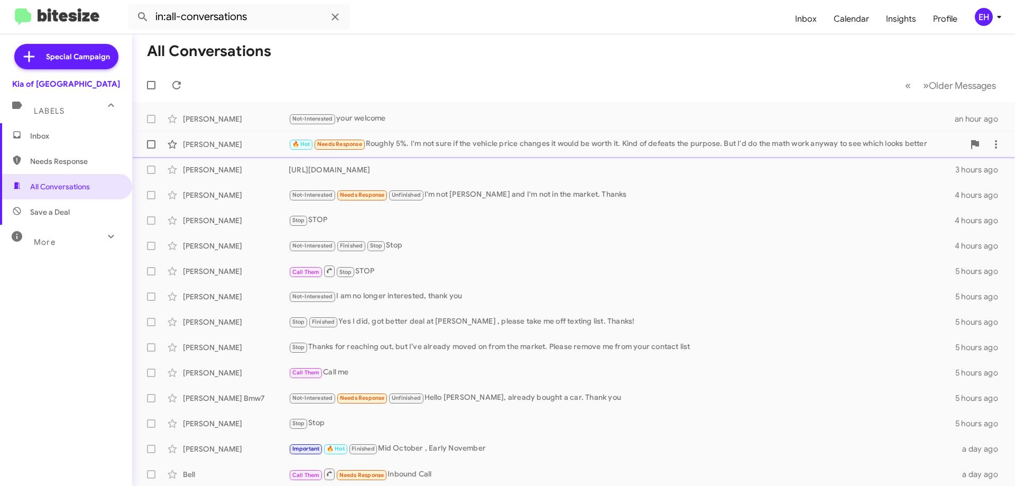
click at [470, 144] on div "🔥 Hot Needs Response Roughly 5%. I'm not sure if the vehicle price changes it w…" at bounding box center [627, 144] width 676 height 12
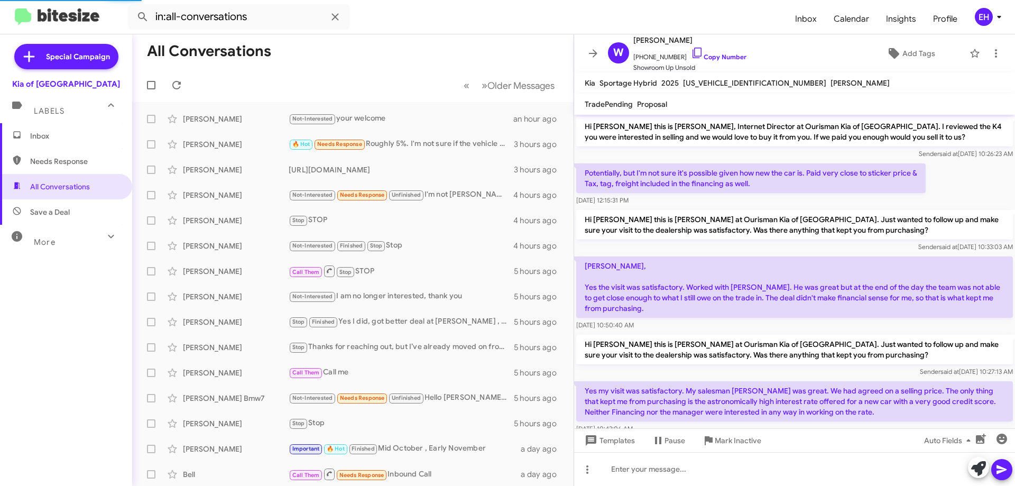
scroll to position [277, 0]
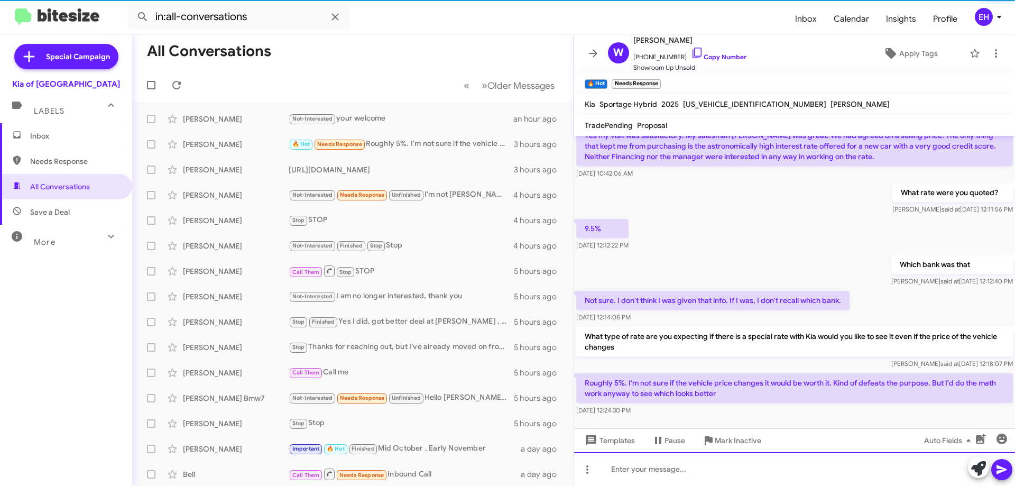
click at [685, 475] on div at bounding box center [794, 469] width 441 height 34
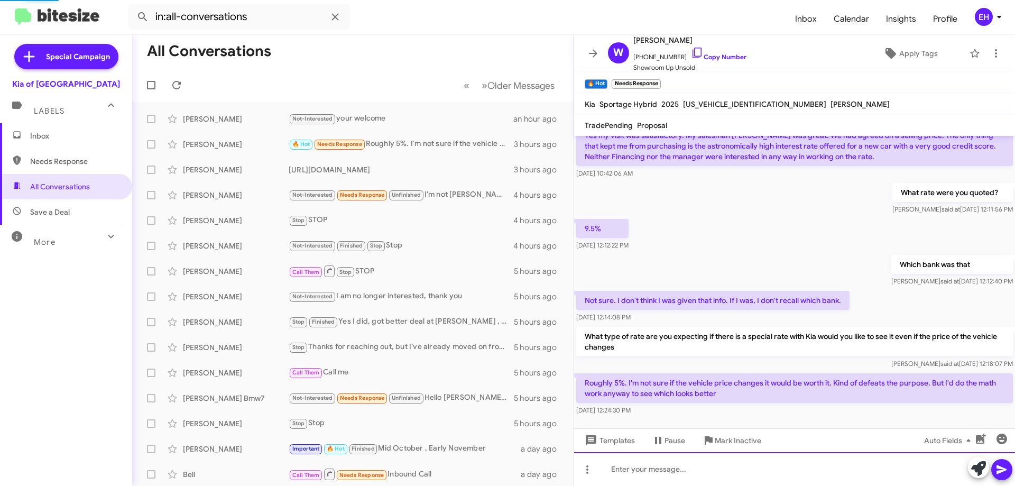
scroll to position [0, 0]
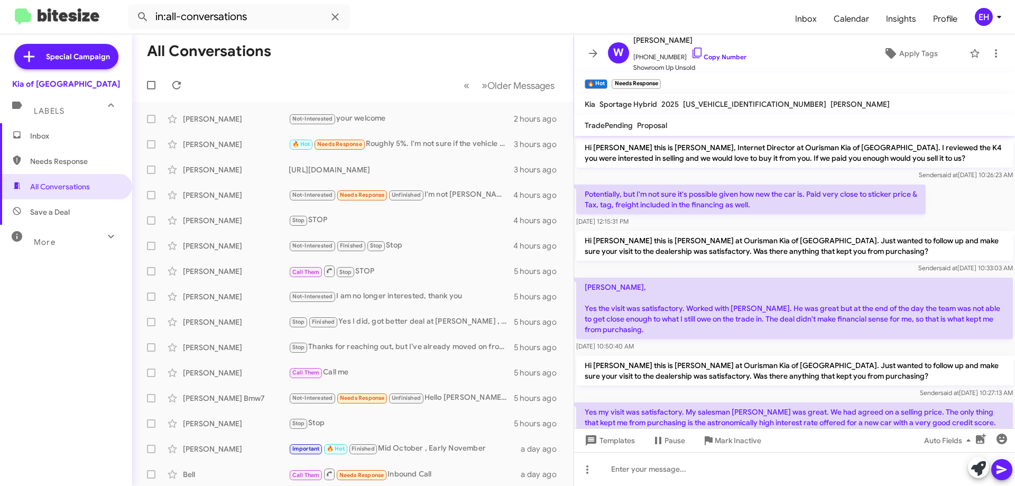
click at [38, 141] on span "Inbox" at bounding box center [66, 135] width 132 height 25
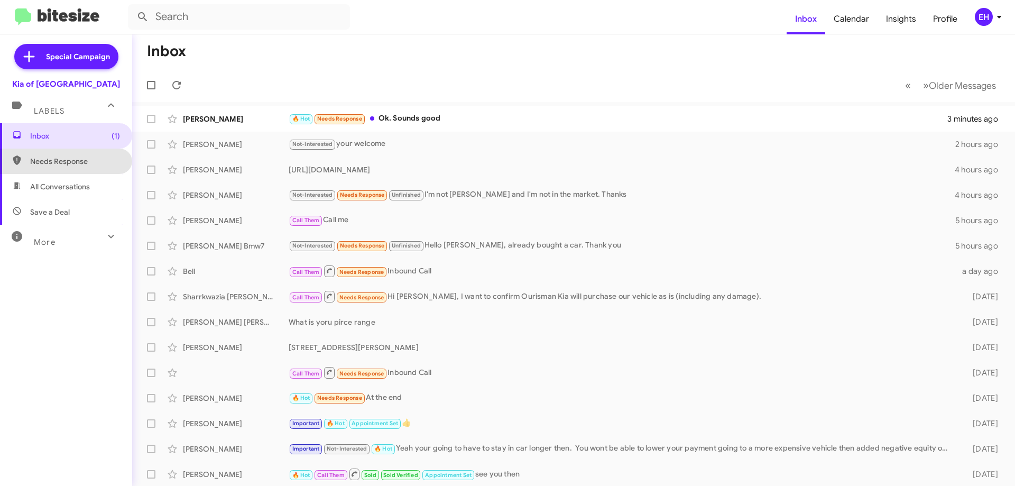
click at [73, 157] on span "Needs Response" at bounding box center [75, 161] width 90 height 11
type input "in:needs-response"
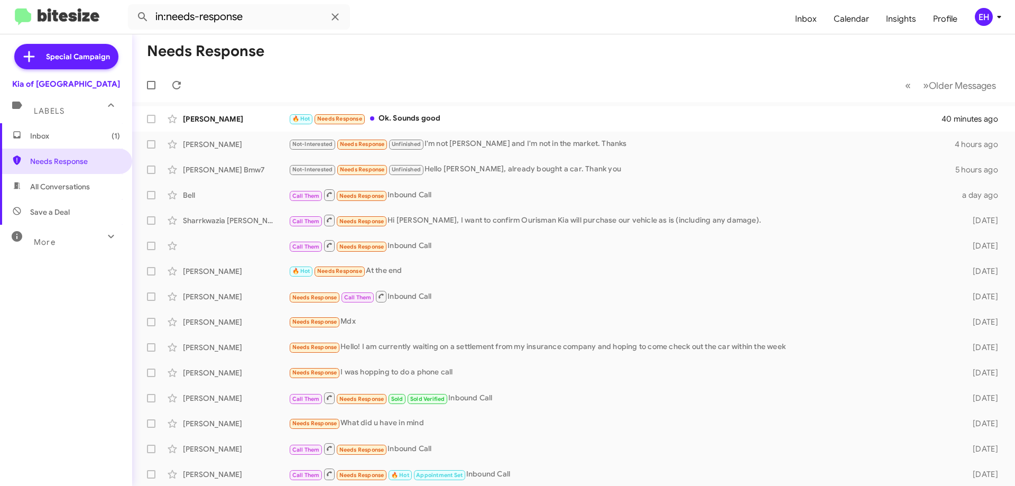
click at [47, 140] on span "Inbox (1)" at bounding box center [75, 136] width 90 height 11
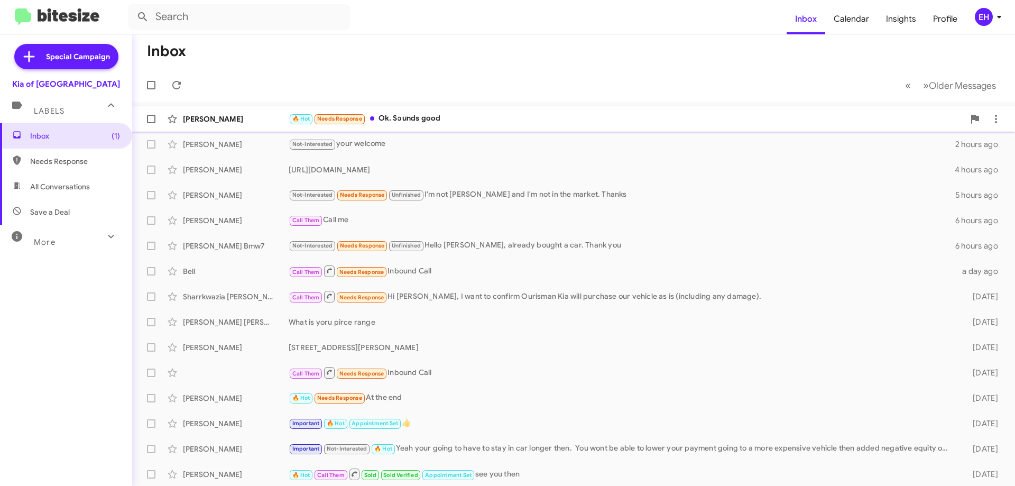
click at [473, 119] on div "🔥 Hot Needs Response Ok. Sounds good" at bounding box center [627, 119] width 676 height 12
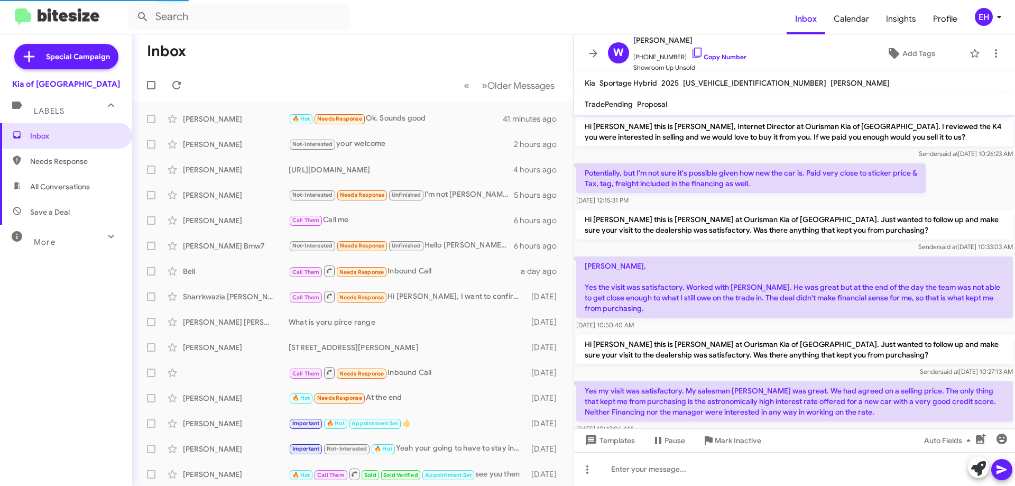
scroll to position [354, 0]
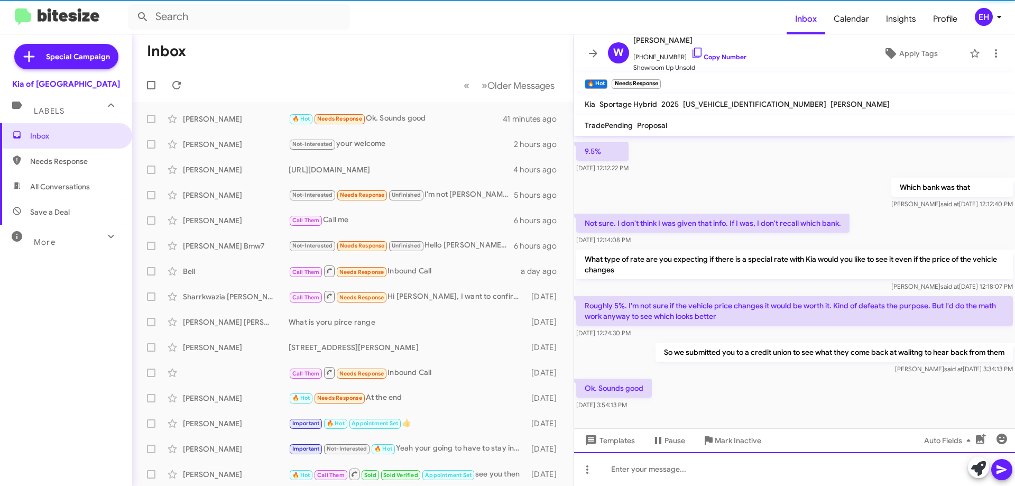
click at [691, 483] on div at bounding box center [794, 469] width 441 height 34
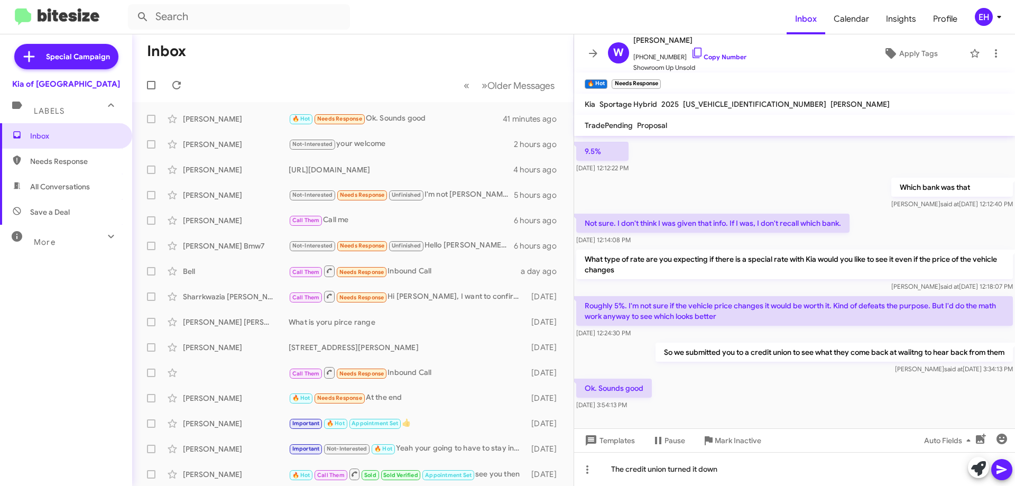
click at [996, 477] on span at bounding box center [1002, 469] width 13 height 21
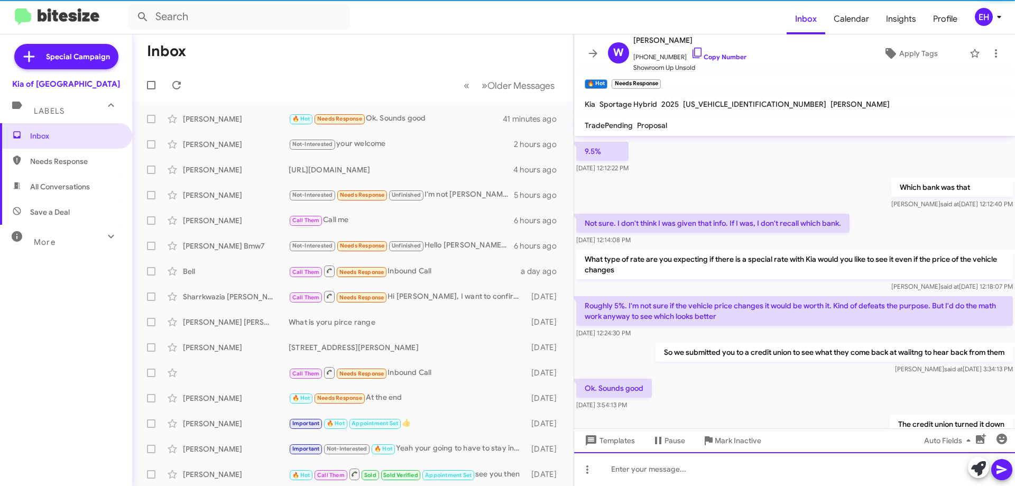
scroll to position [0, 0]
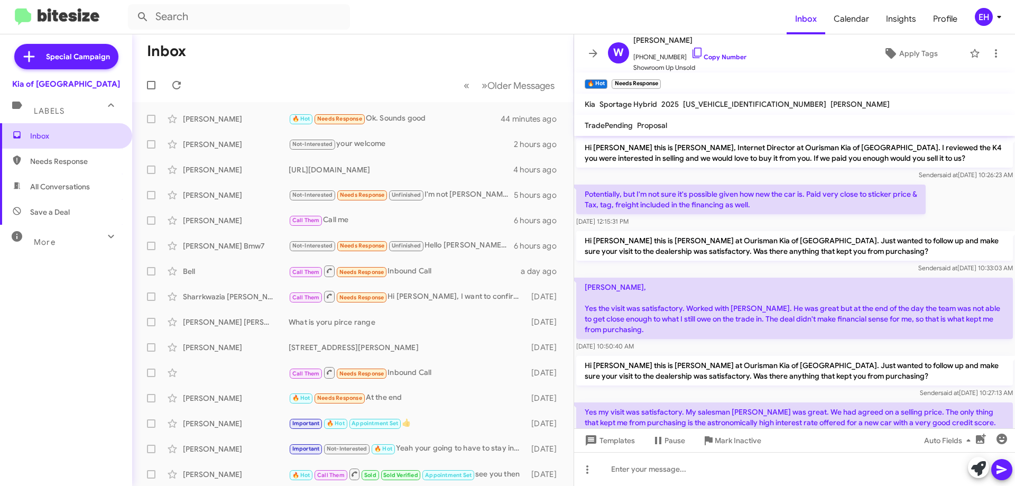
click at [51, 141] on span "Inbox" at bounding box center [75, 136] width 90 height 11
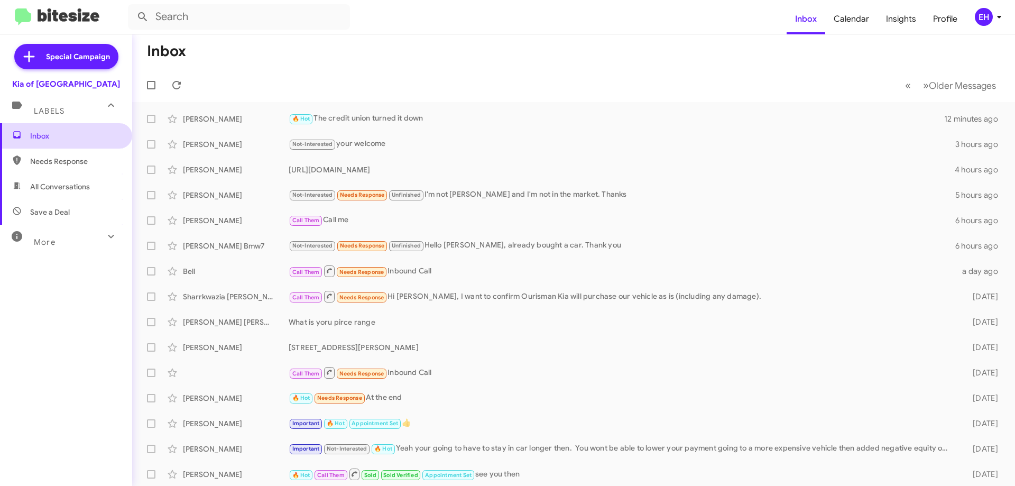
click at [47, 140] on span "Inbox" at bounding box center [75, 136] width 90 height 11
click at [50, 160] on span "Needs Response" at bounding box center [75, 161] width 90 height 11
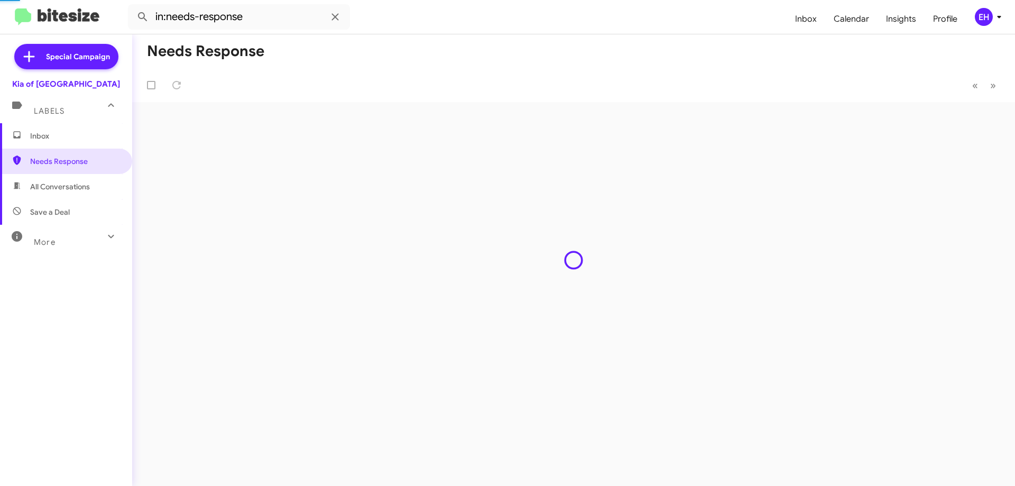
click at [59, 178] on span "All Conversations" at bounding box center [66, 186] width 132 height 25
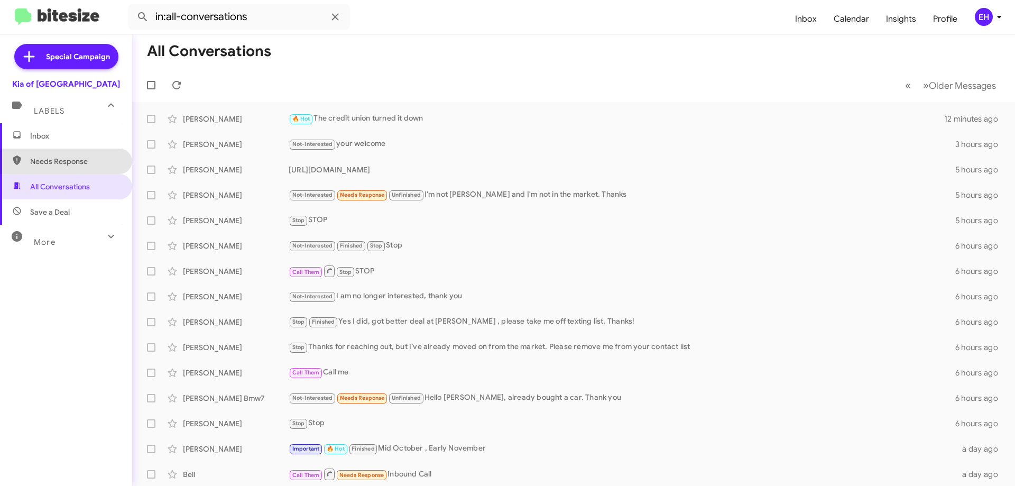
click at [86, 153] on span "Needs Response" at bounding box center [66, 161] width 132 height 25
type input "in:needs-response"
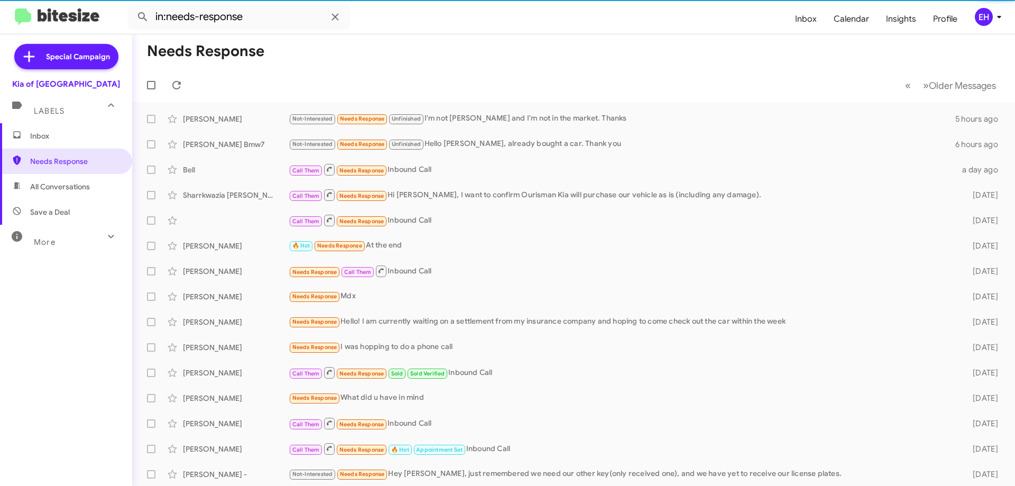
click at [35, 139] on span "Inbox" at bounding box center [75, 136] width 90 height 11
